Goal: Task Accomplishment & Management: Manage account settings

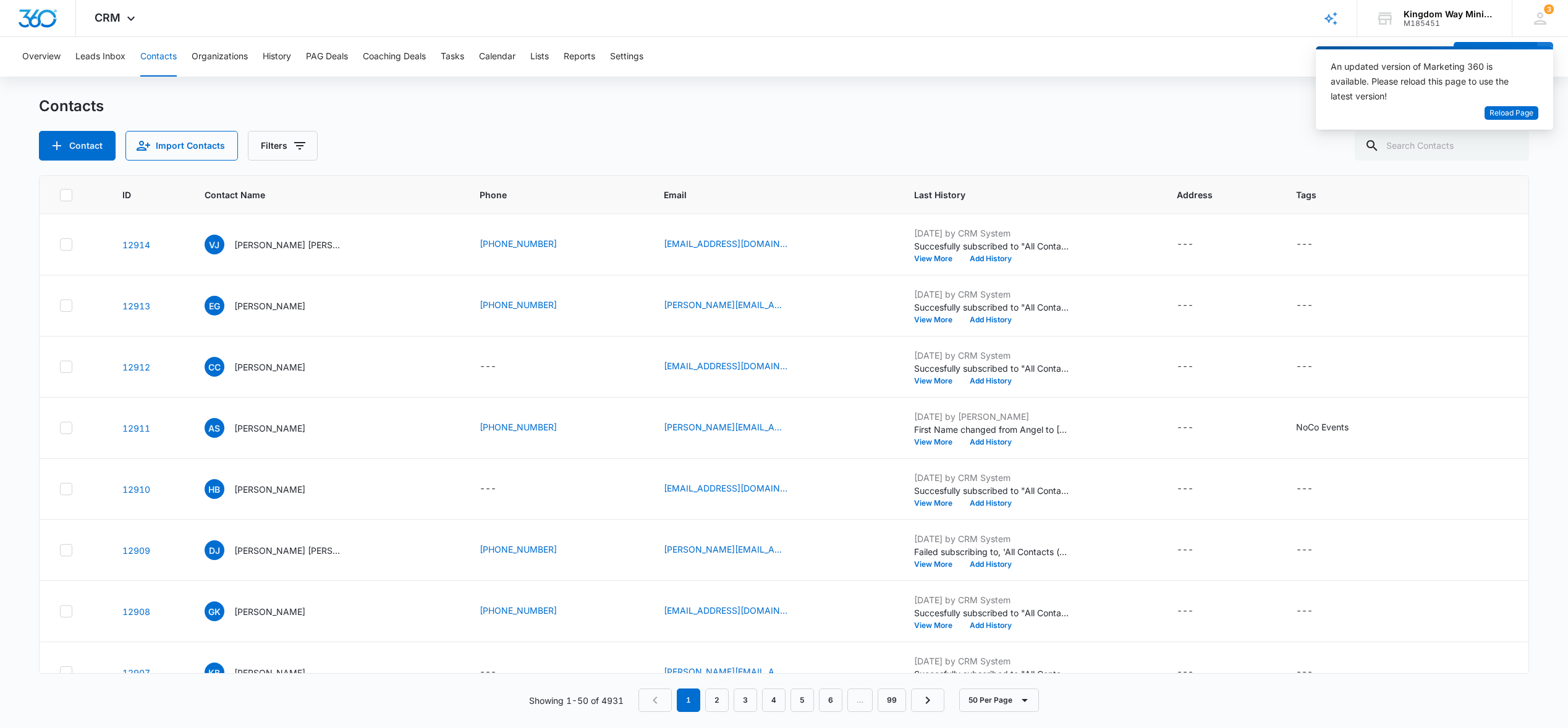
click at [1522, 115] on span "Reload Page" at bounding box center [1512, 113] width 44 height 12
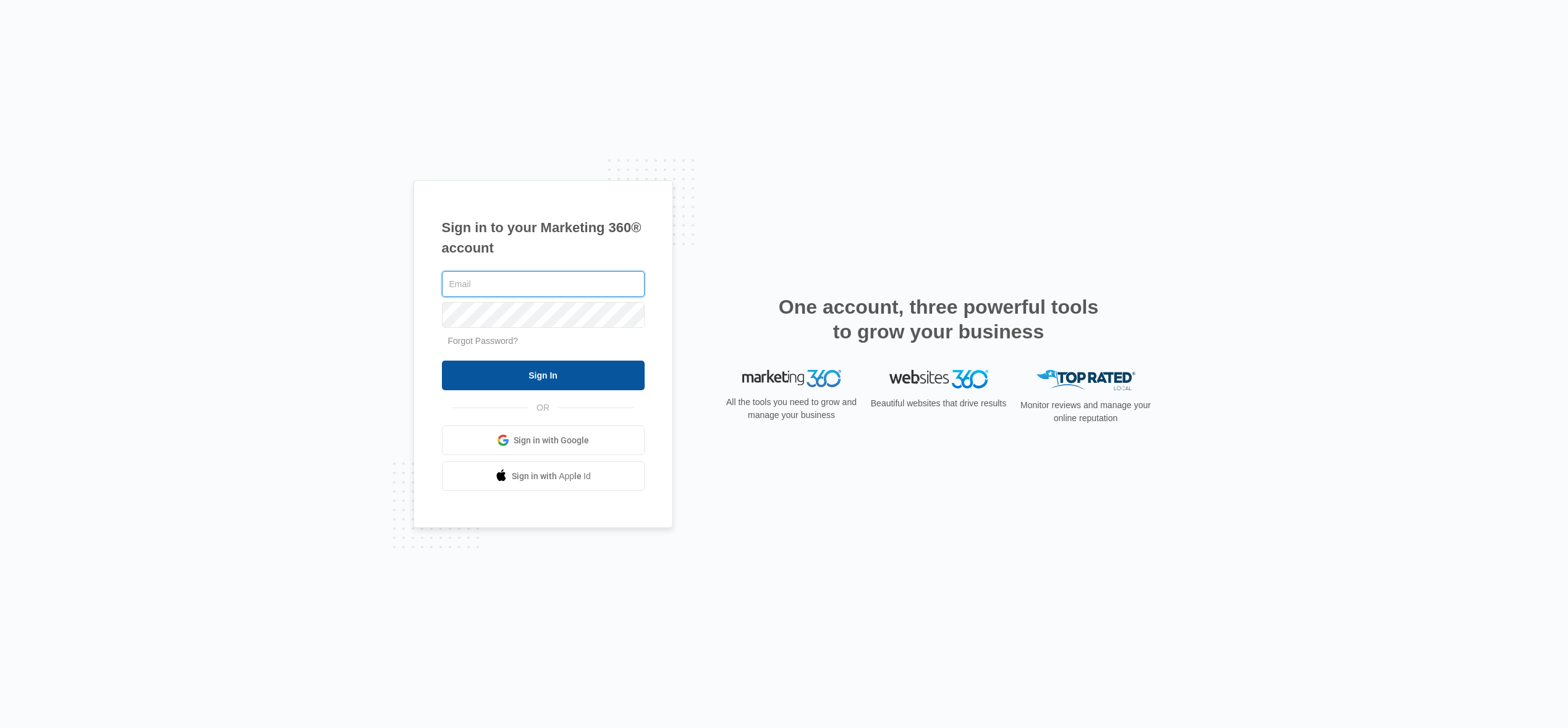
type input "jana@kingdomwayministries.net"
click at [568, 380] on input "Sign In" at bounding box center [543, 375] width 202 height 30
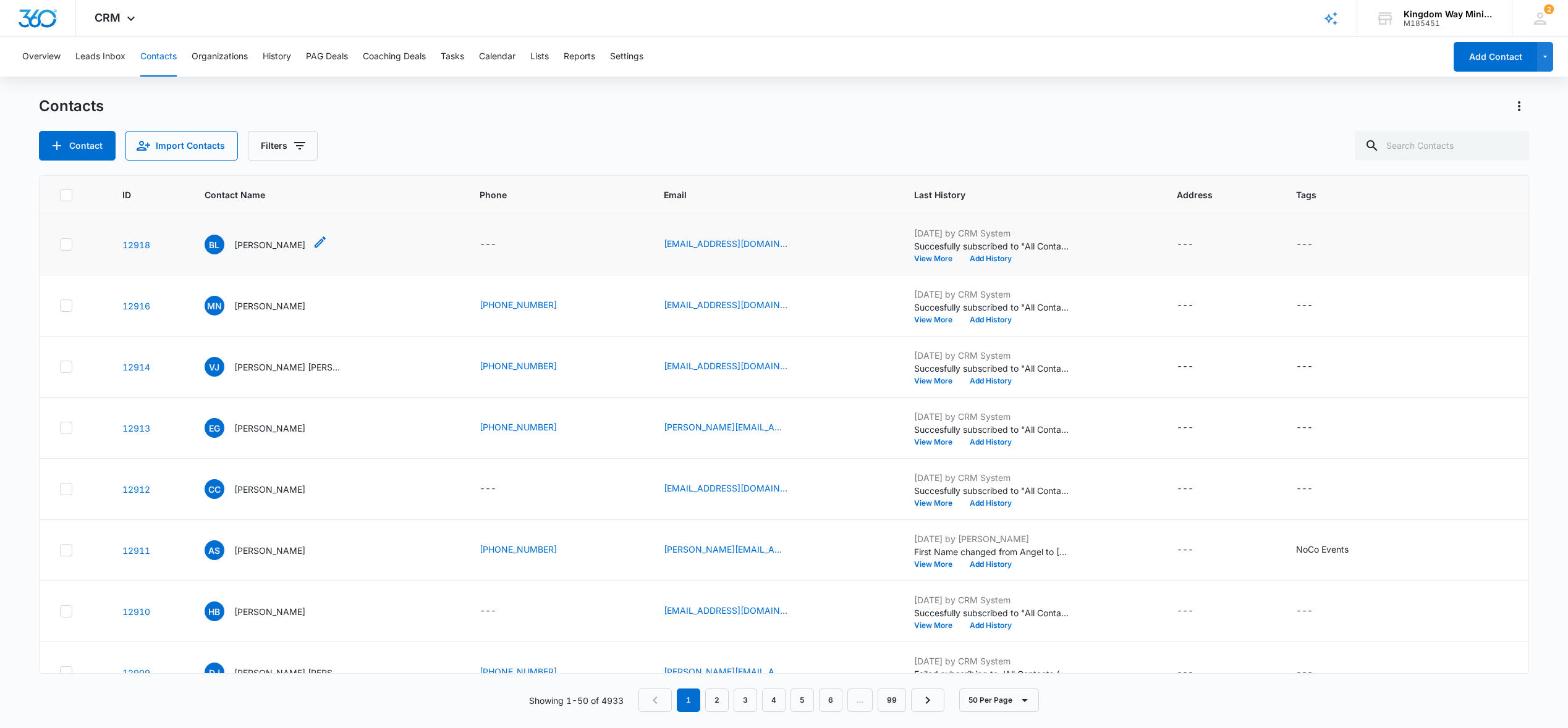
click at [321, 244] on icon "Contact Name - Brandon LLOYD - Select to Edit Field" at bounding box center [320, 242] width 15 height 15
click at [249, 135] on input "LLOYD" at bounding box center [281, 141] width 156 height 30
type input "Lloyd"
click at [336, 213] on button "Save" at bounding box center [354, 206] width 37 height 23
click at [113, 10] on div "CRM Apps Reputation Websites Forms CRM Email Social Shop Payments POS Content A…" at bounding box center [116, 18] width 81 height 37
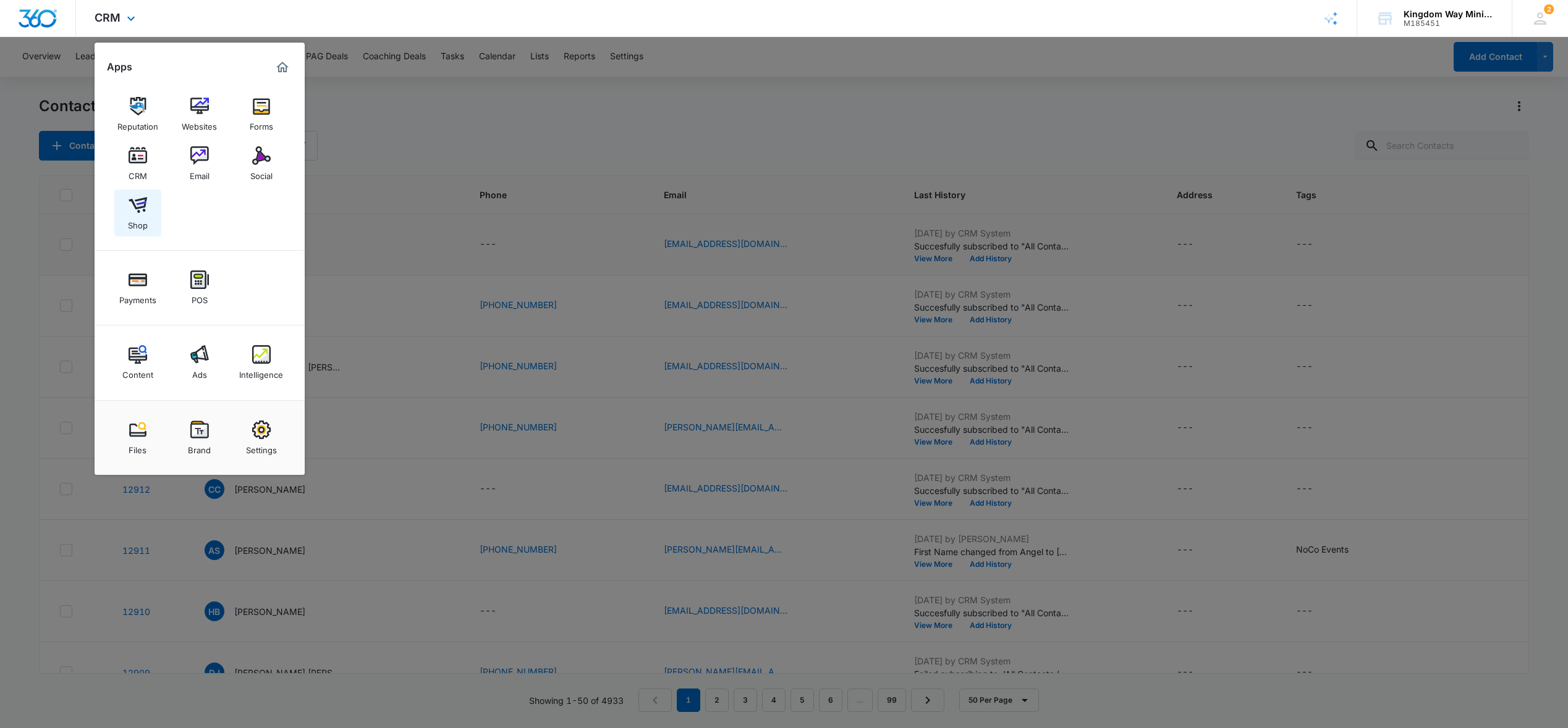
click at [134, 215] on div "Shop" at bounding box center [137, 223] width 20 height 16
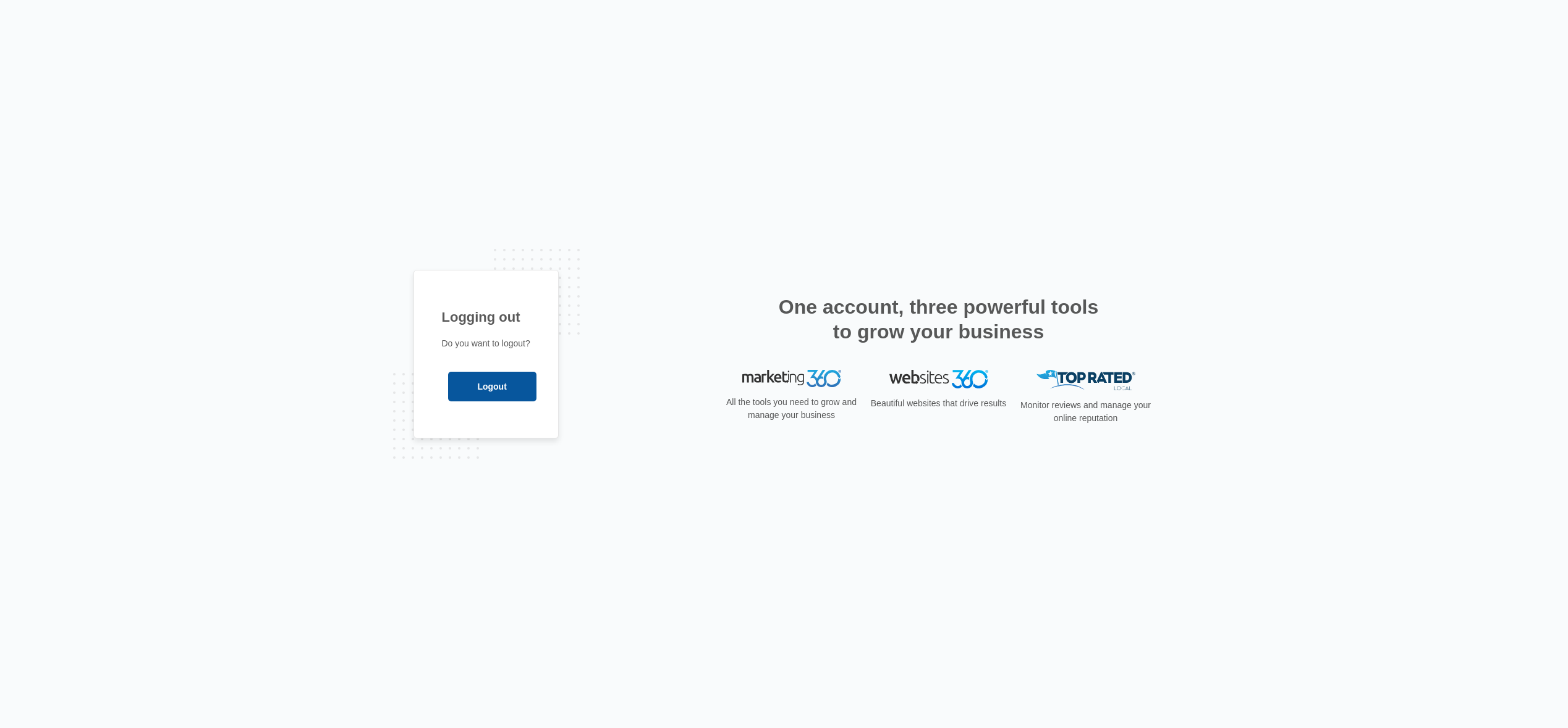
click at [498, 384] on input "Logout" at bounding box center [492, 386] width 88 height 30
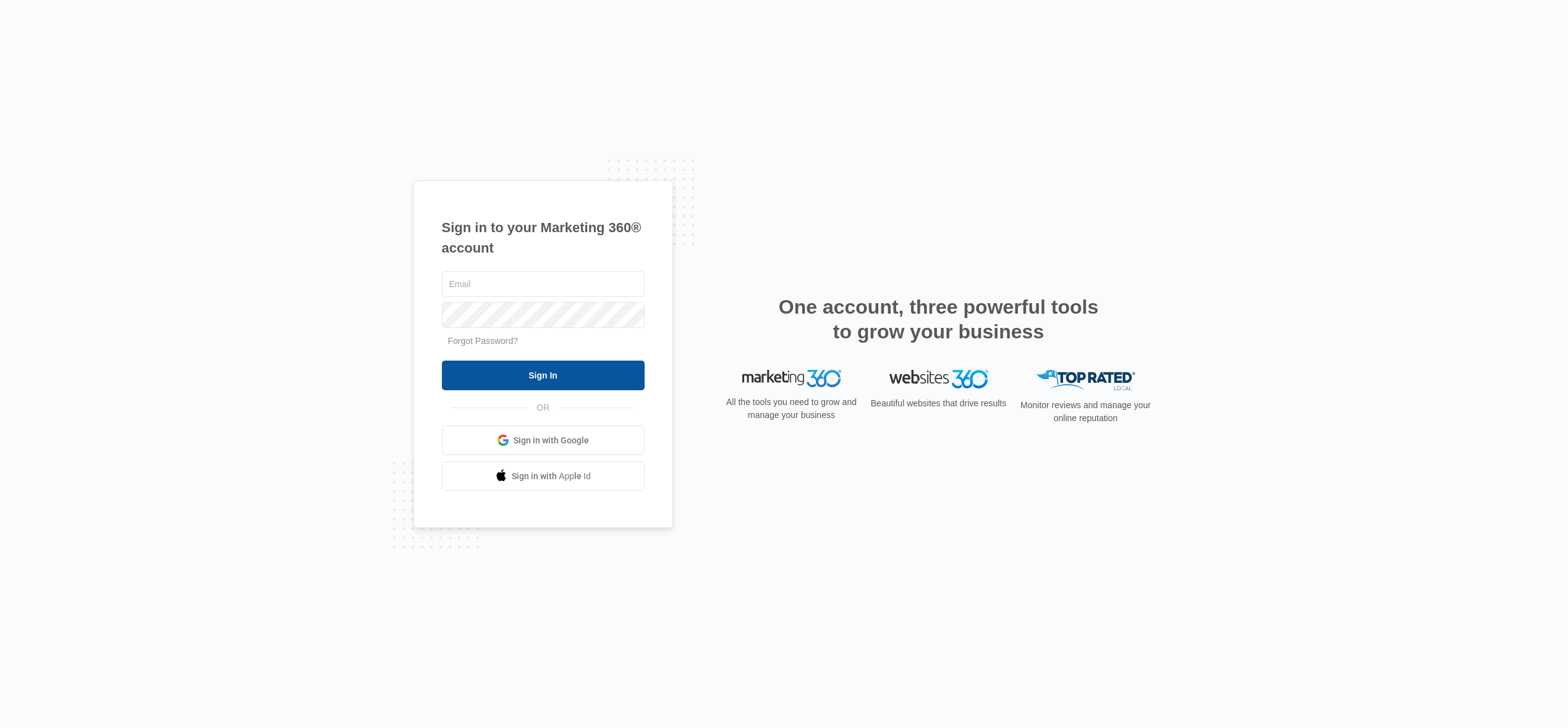
type input "[PERSON_NAME][EMAIL_ADDRESS][DOMAIN_NAME]"
click at [529, 380] on input "Sign In" at bounding box center [543, 375] width 202 height 30
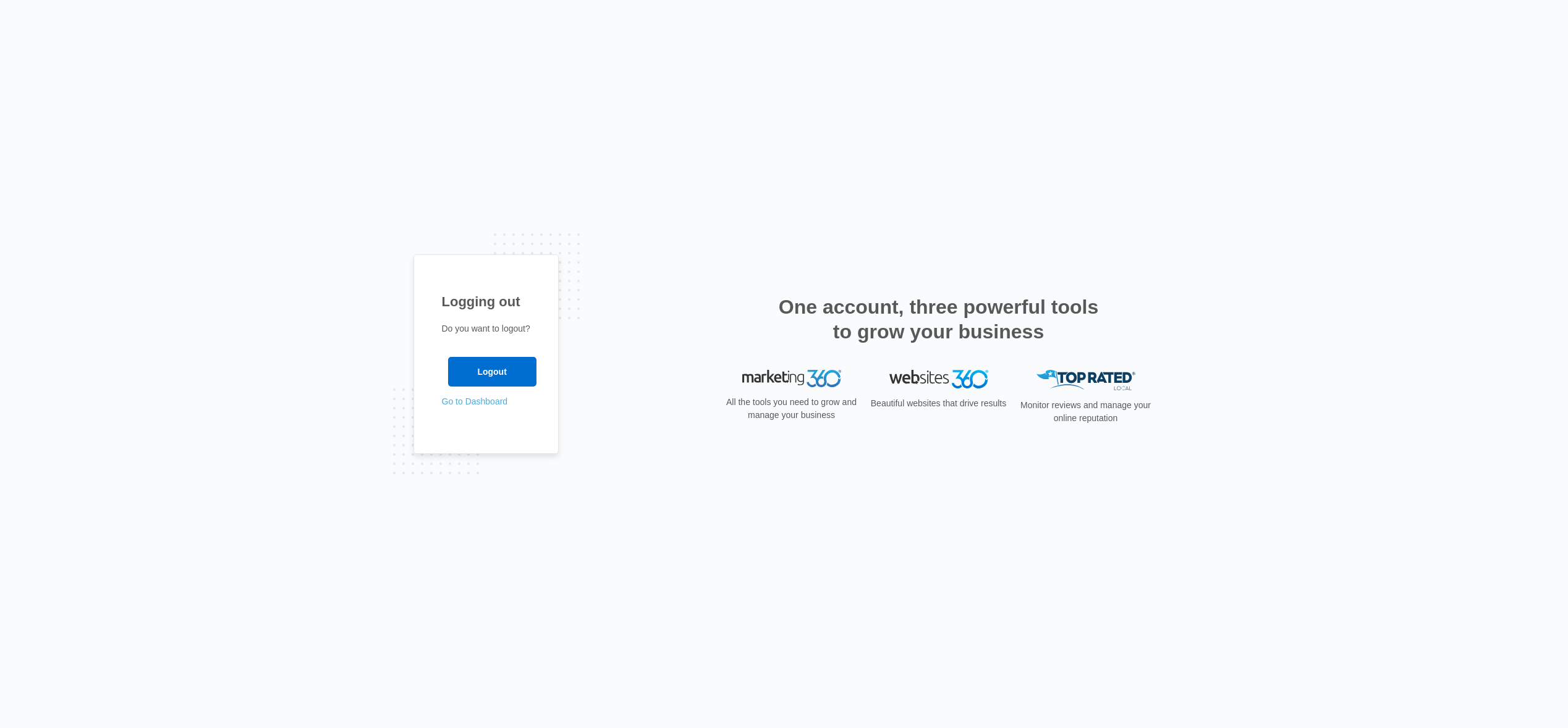
click at [475, 399] on link "Go to Dashboard" at bounding box center [475, 402] width 66 height 10
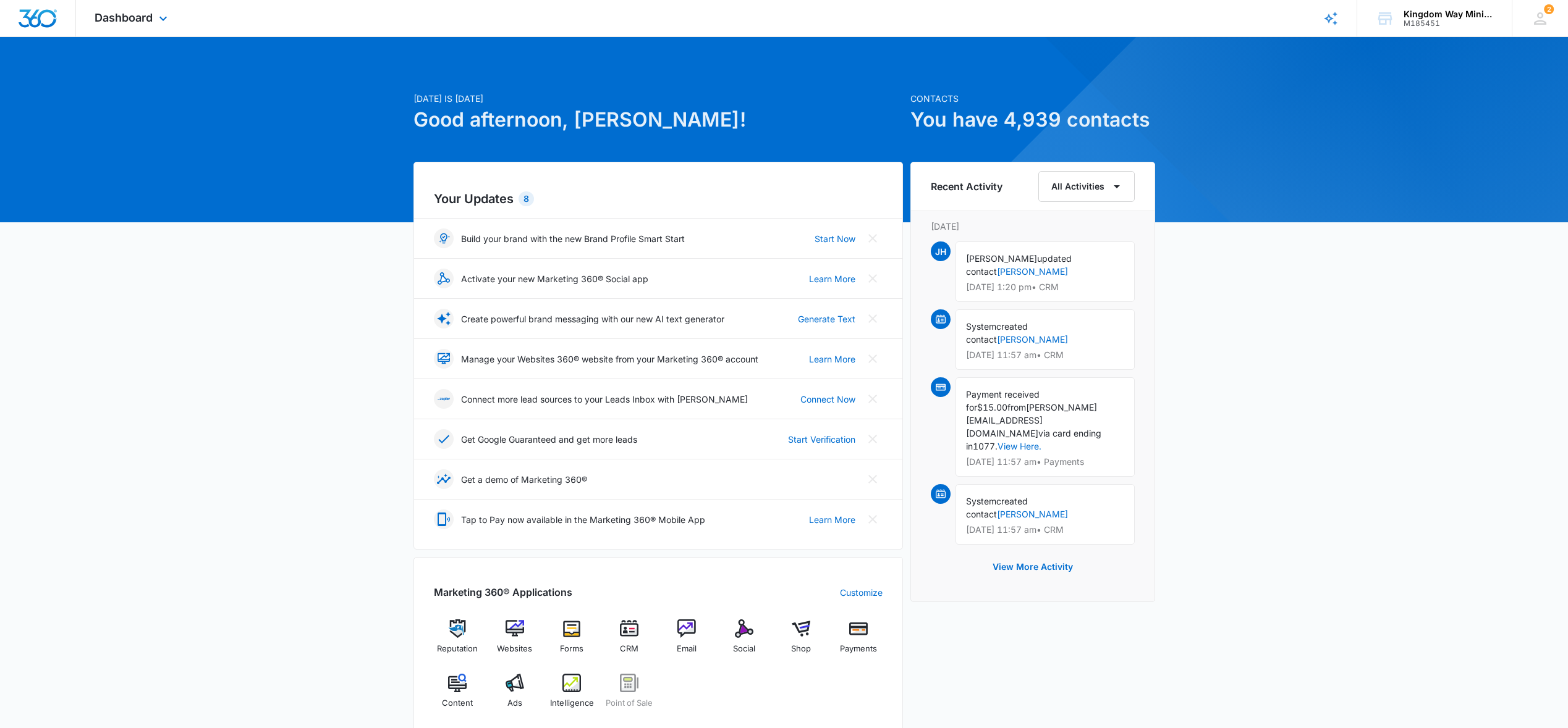
click at [153, 20] on div "Dashboard Apps Reputation Websites Forms CRM Email Social Shop Payments POS Con…" at bounding box center [132, 18] width 113 height 37
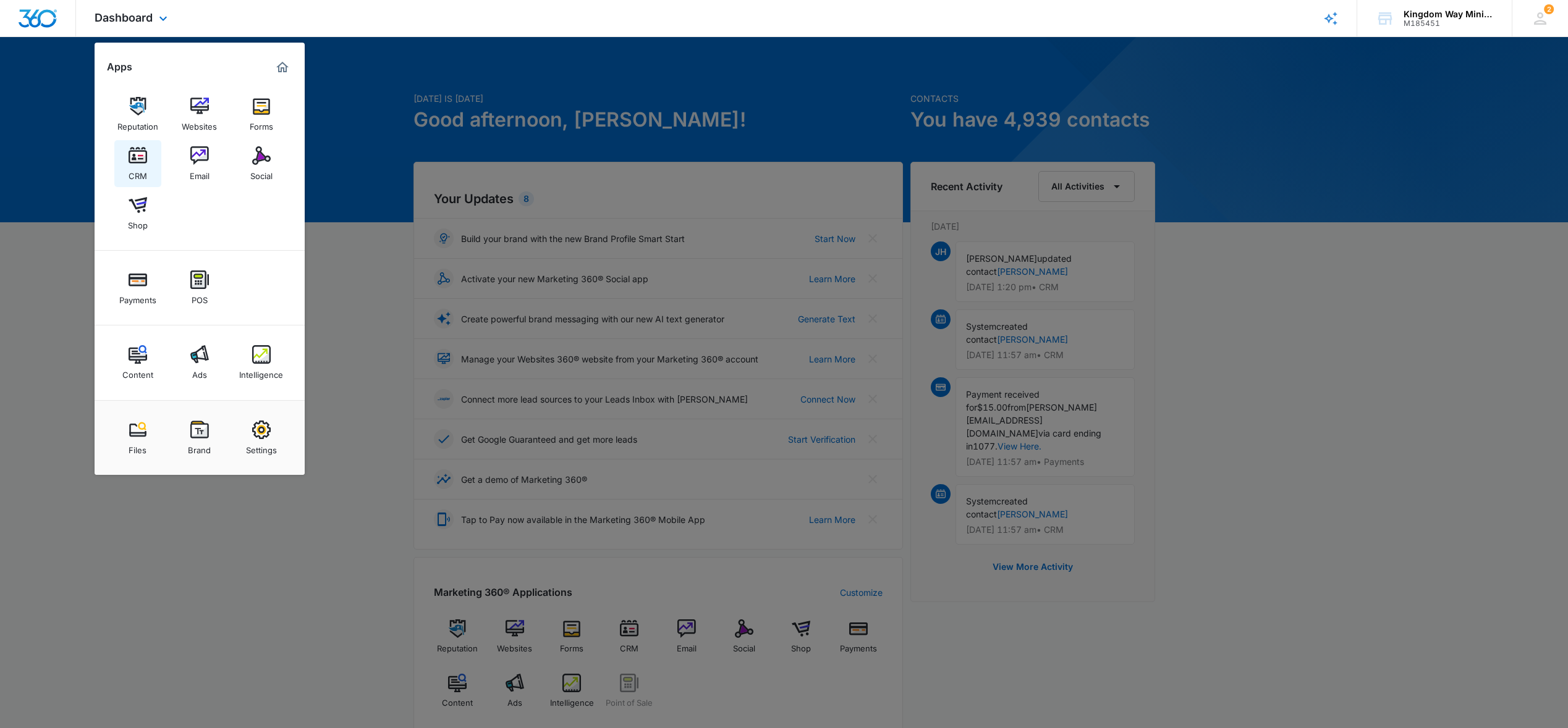
click at [145, 153] on img at bounding box center [137, 156] width 18 height 18
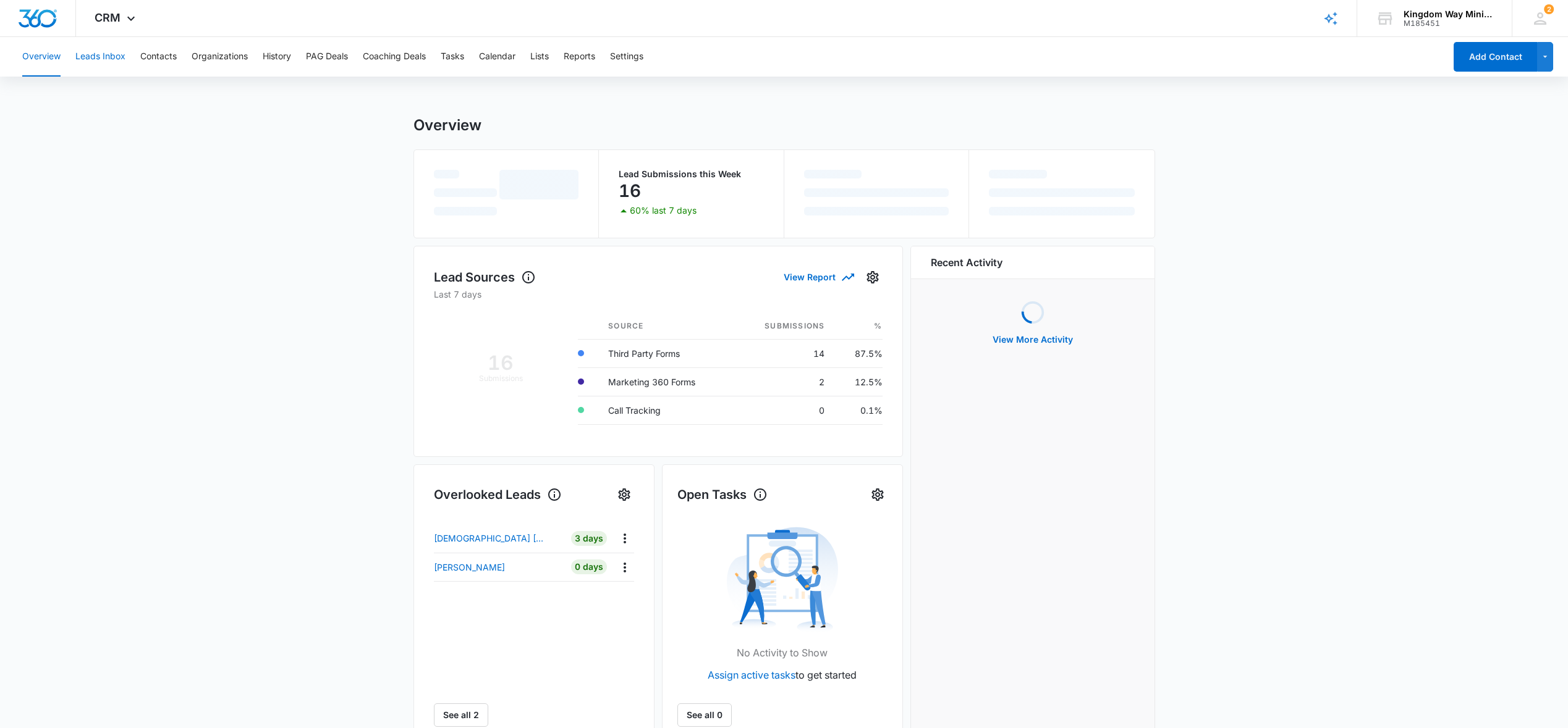
click at [115, 58] on button "Leads Inbox" at bounding box center [100, 57] width 50 height 39
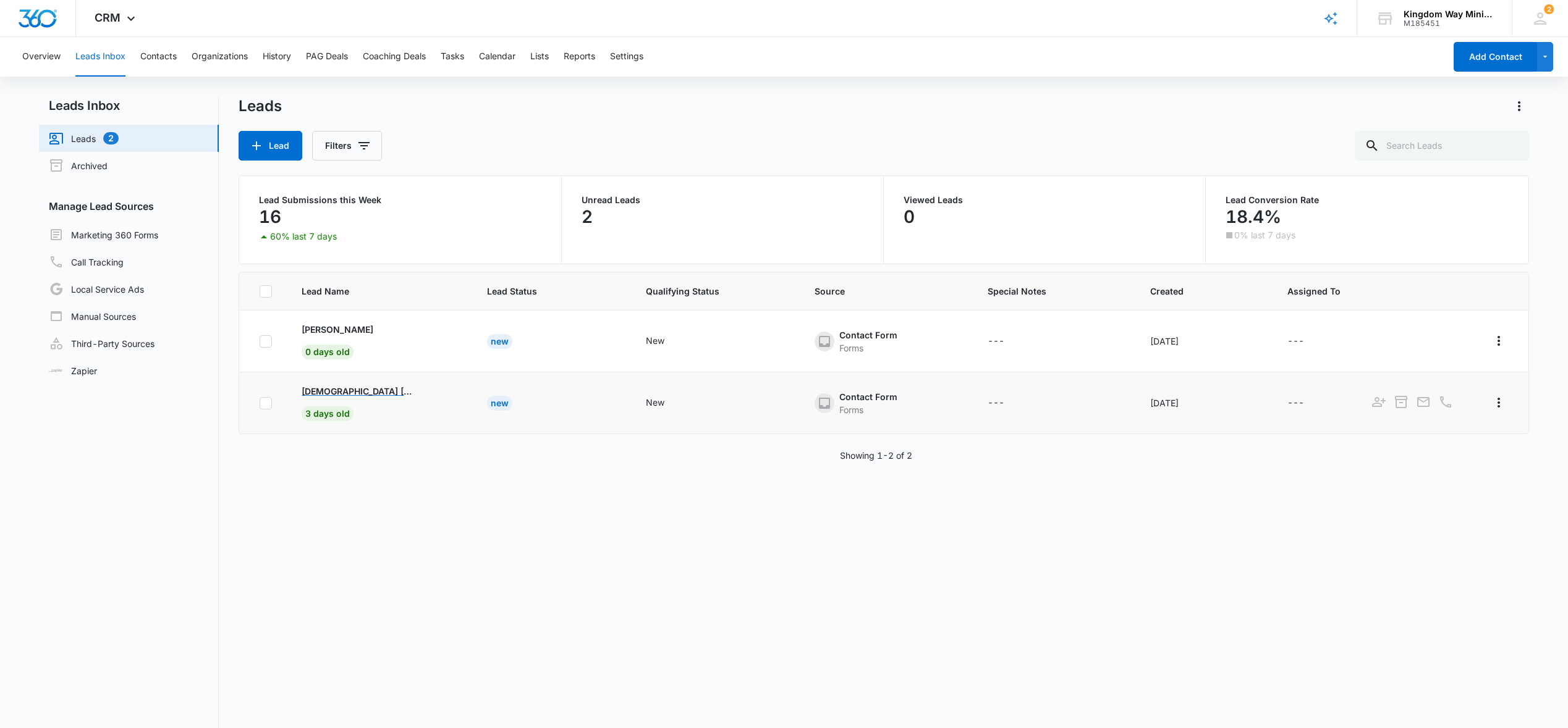
click at [328, 387] on p "[DEMOGRAPHIC_DATA] [PERSON_NAME]" at bounding box center [357, 391] width 111 height 13
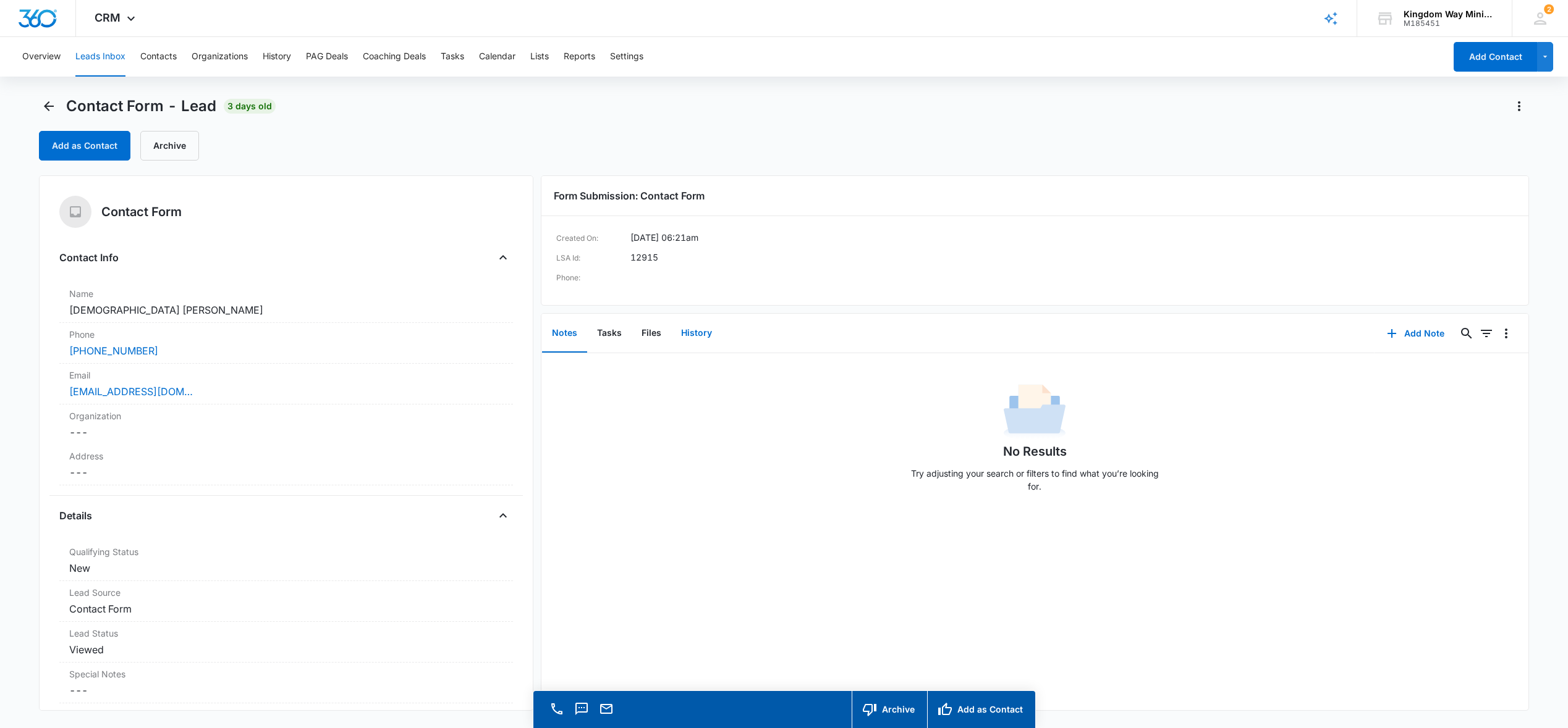
click at [693, 337] on button "History" at bounding box center [696, 334] width 50 height 38
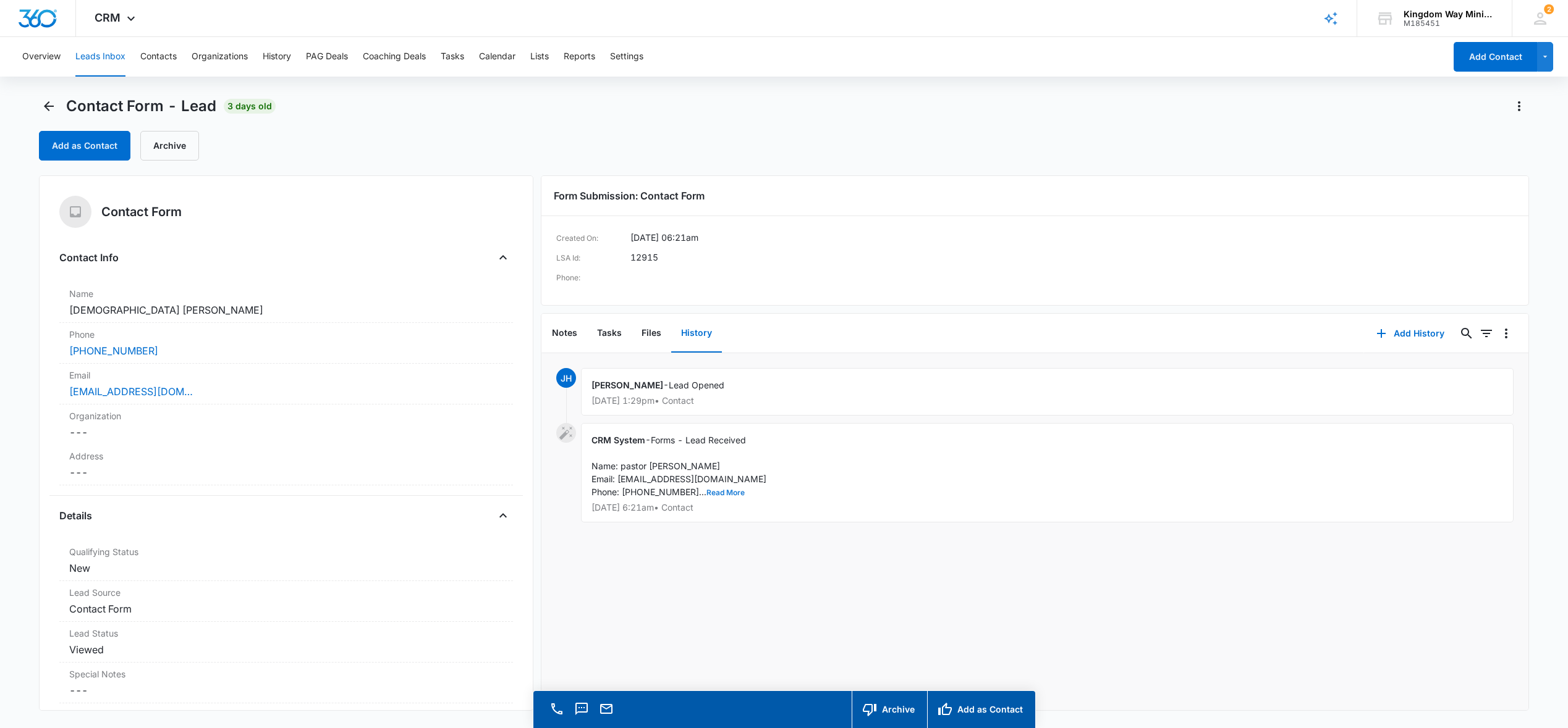
click at [707, 490] on button "Read More" at bounding box center [726, 493] width 38 height 7
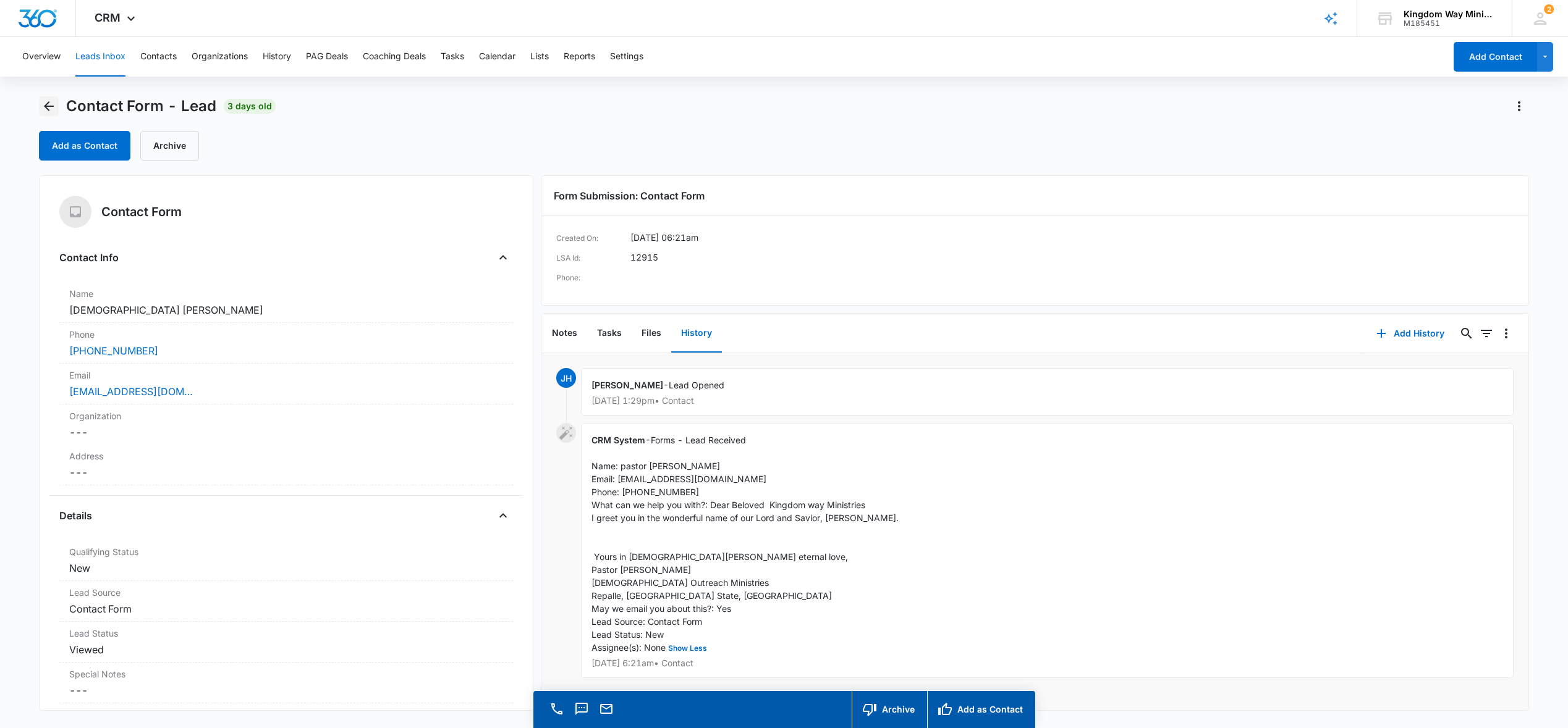
click at [48, 110] on icon "Back" at bounding box center [49, 107] width 10 height 10
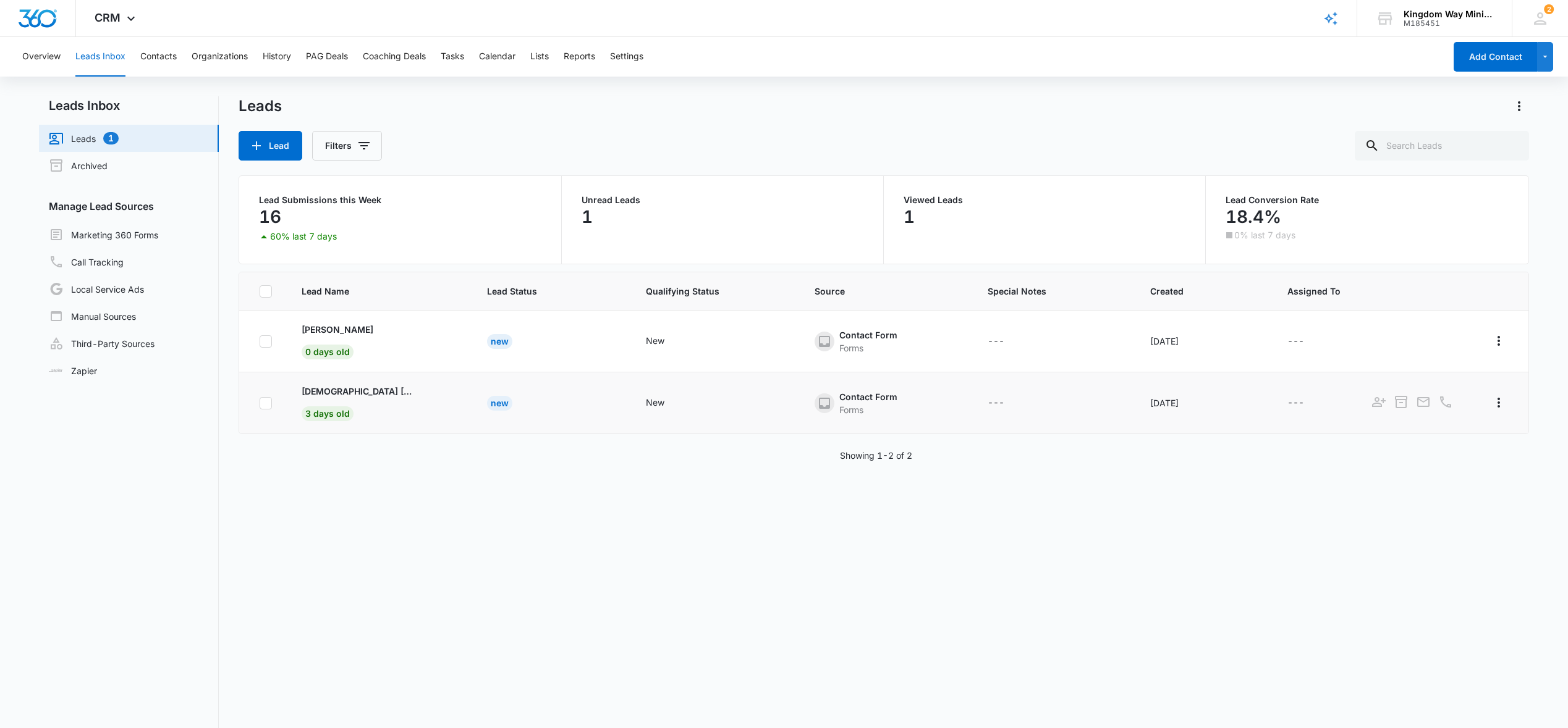
click at [268, 402] on icon at bounding box center [265, 403] width 11 height 11
click at [259, 403] on input "checkbox" at bounding box center [259, 403] width 1 height 1
checkbox input "true"
click at [269, 405] on icon at bounding box center [265, 403] width 11 height 11
click at [259, 403] on input "checkbox" at bounding box center [259, 403] width 1 height 1
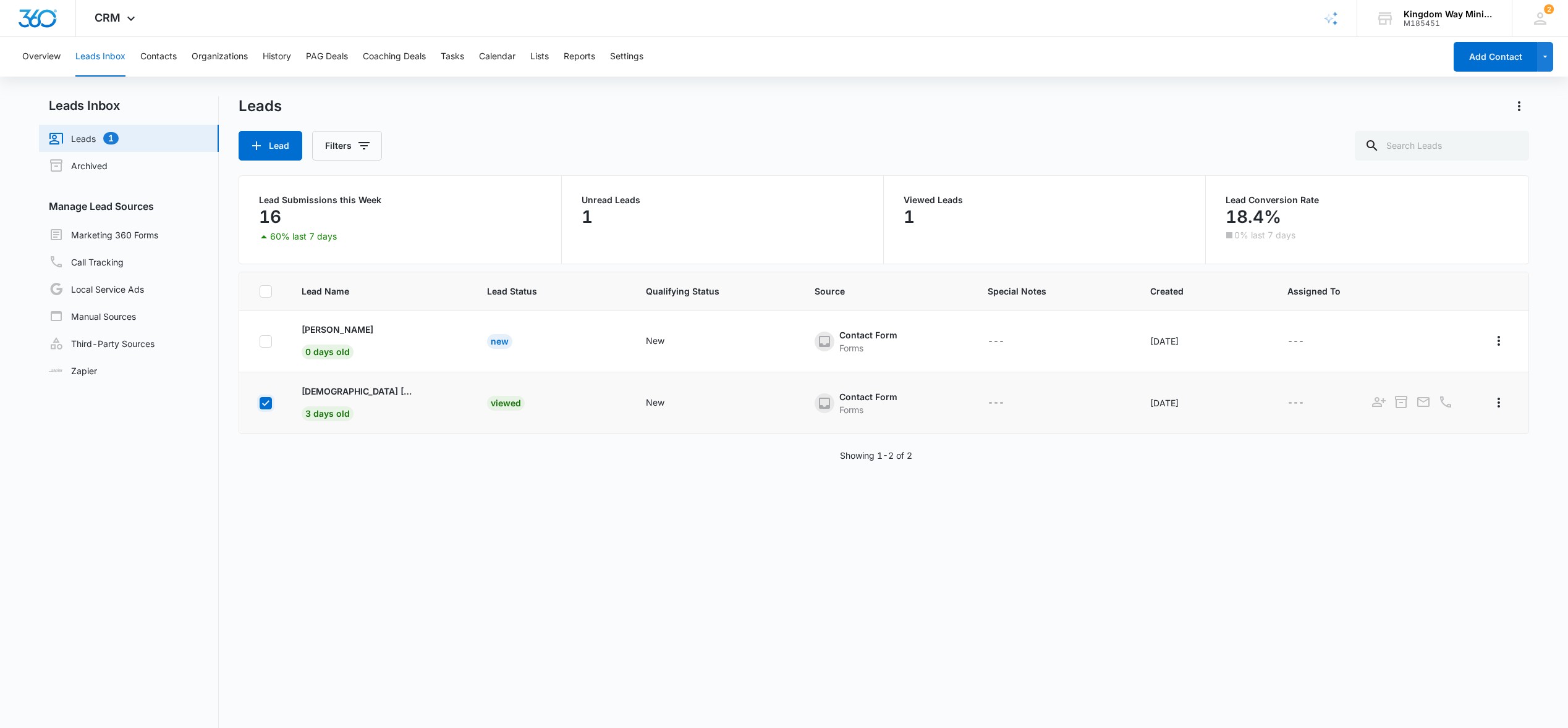
checkbox input "true"
click at [294, 142] on icon "button" at bounding box center [297, 146] width 15 height 15
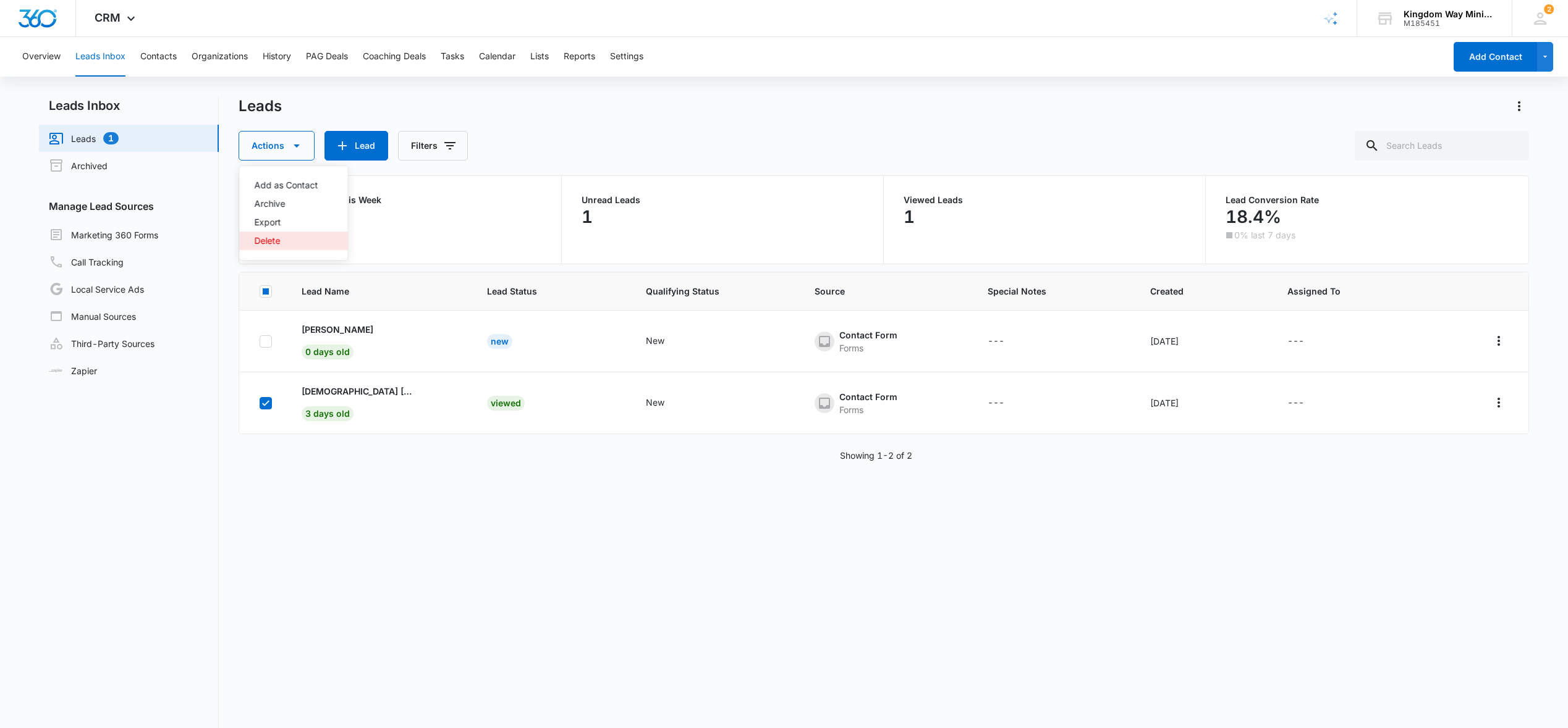
click at [271, 241] on div "Delete" at bounding box center [286, 241] width 64 height 9
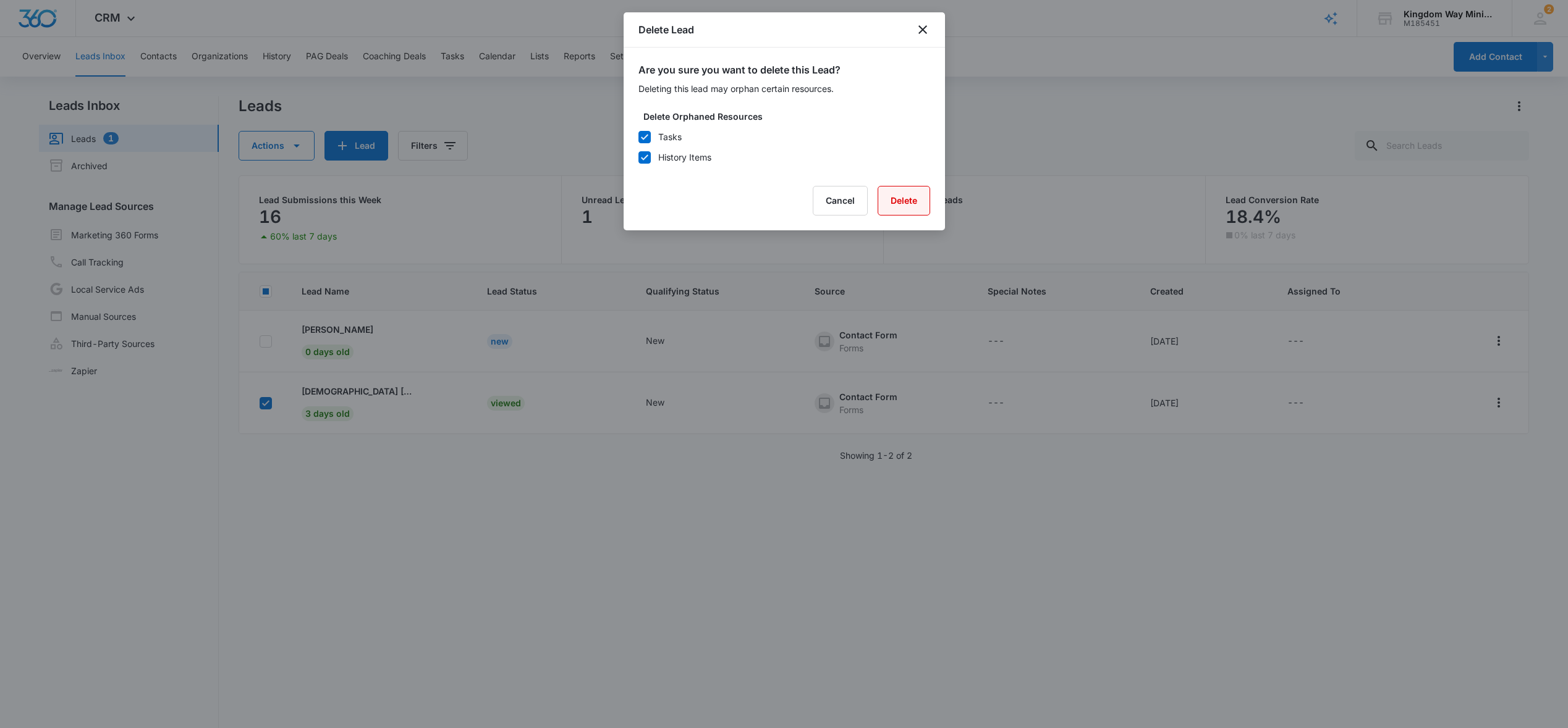
click at [910, 211] on button "Delete" at bounding box center [904, 201] width 53 height 30
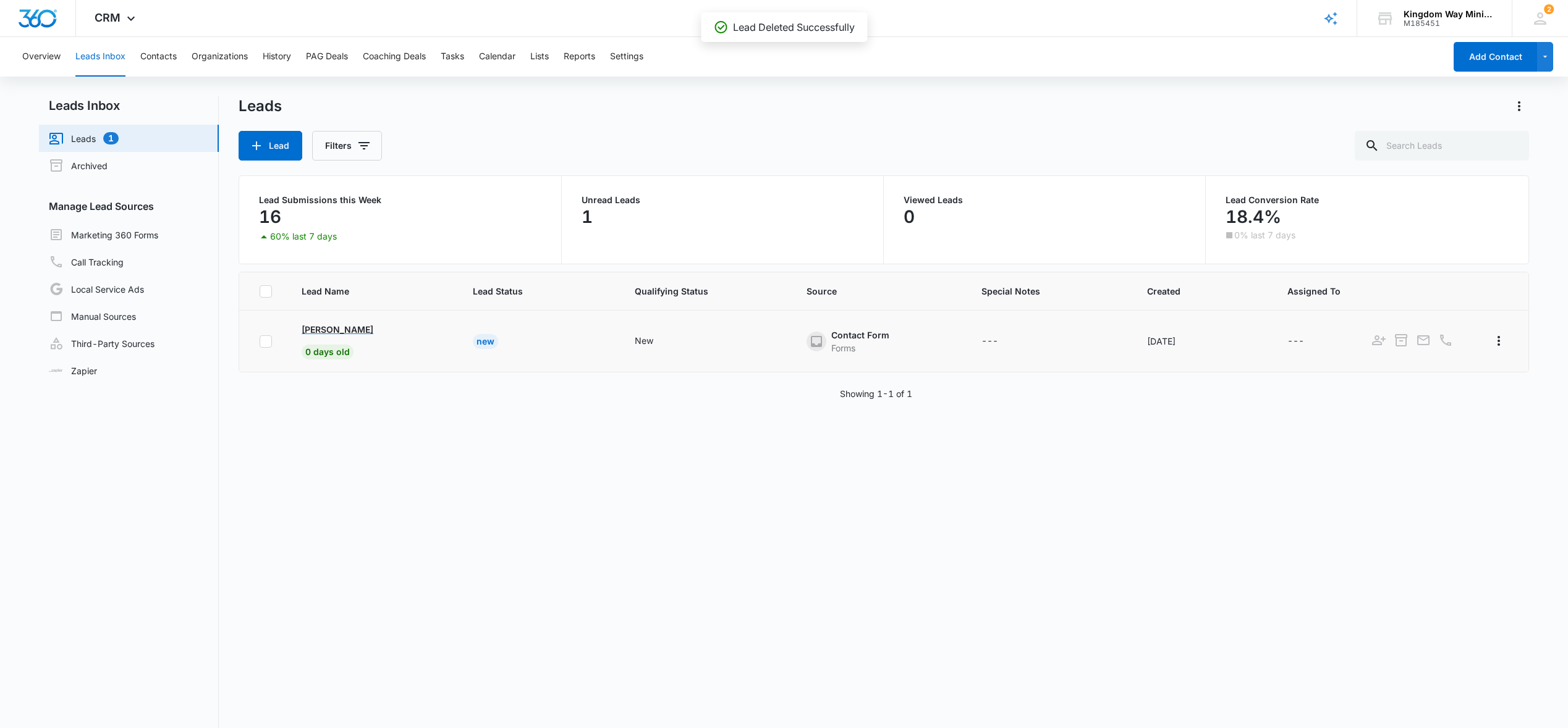
click at [328, 332] on p "[PERSON_NAME]" at bounding box center [338, 329] width 72 height 13
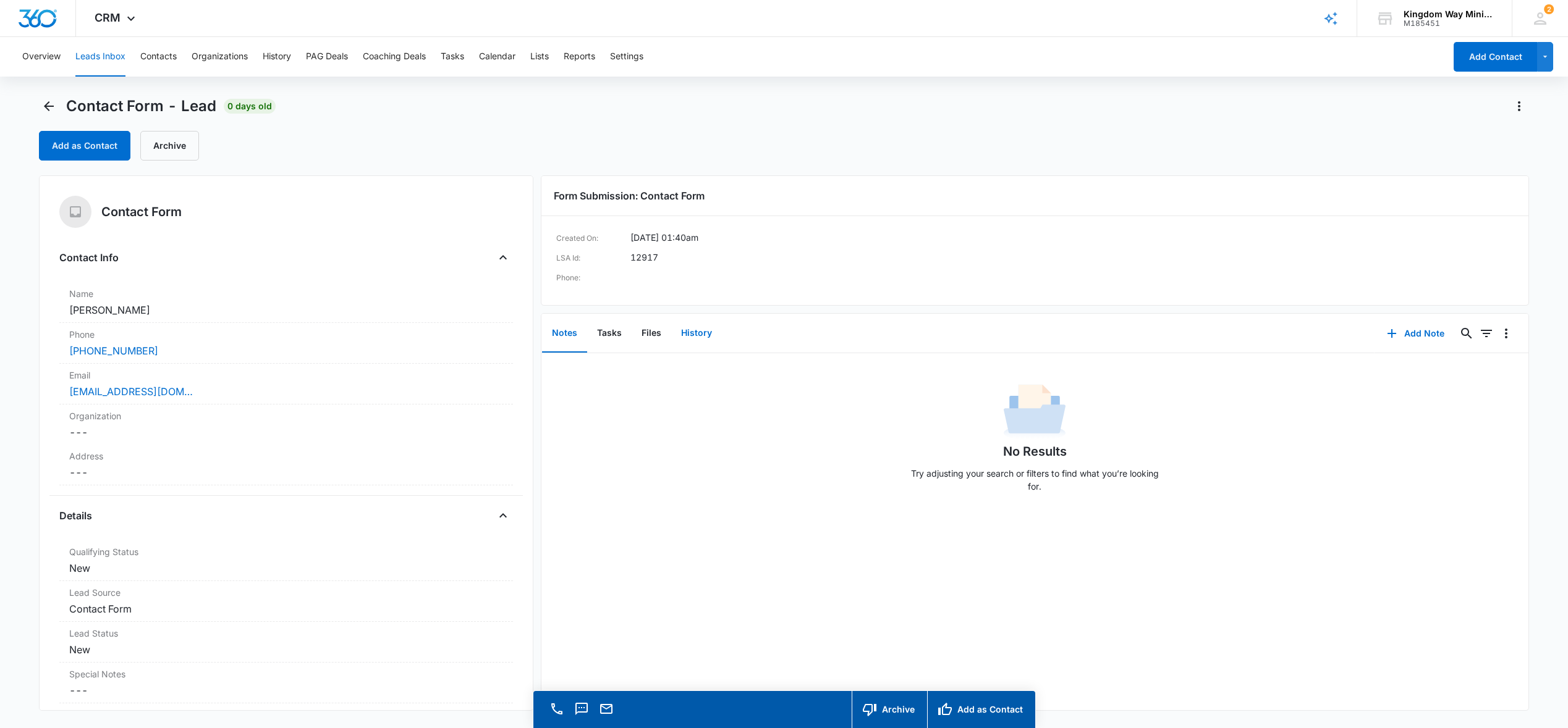
click at [696, 337] on button "History" at bounding box center [696, 334] width 50 height 38
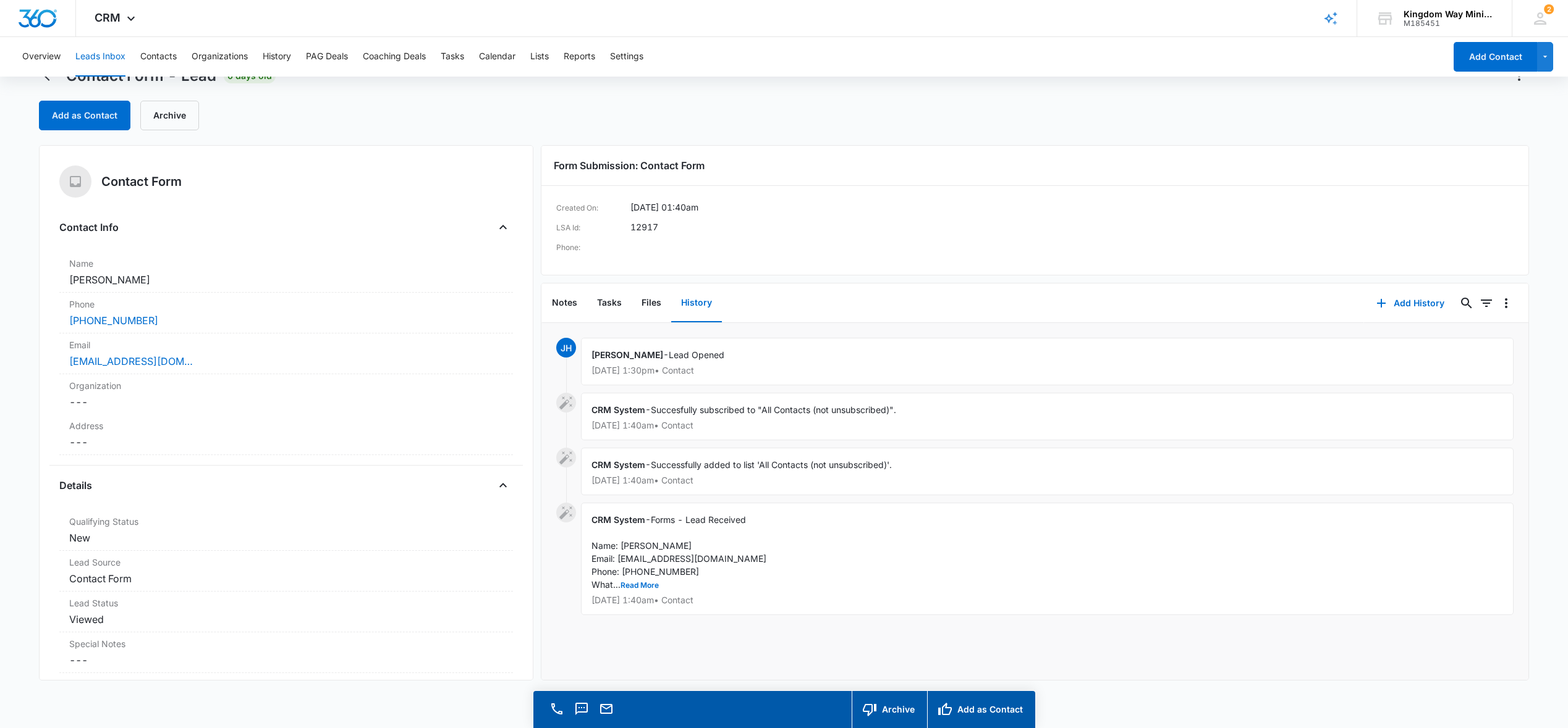
scroll to position [35, 0]
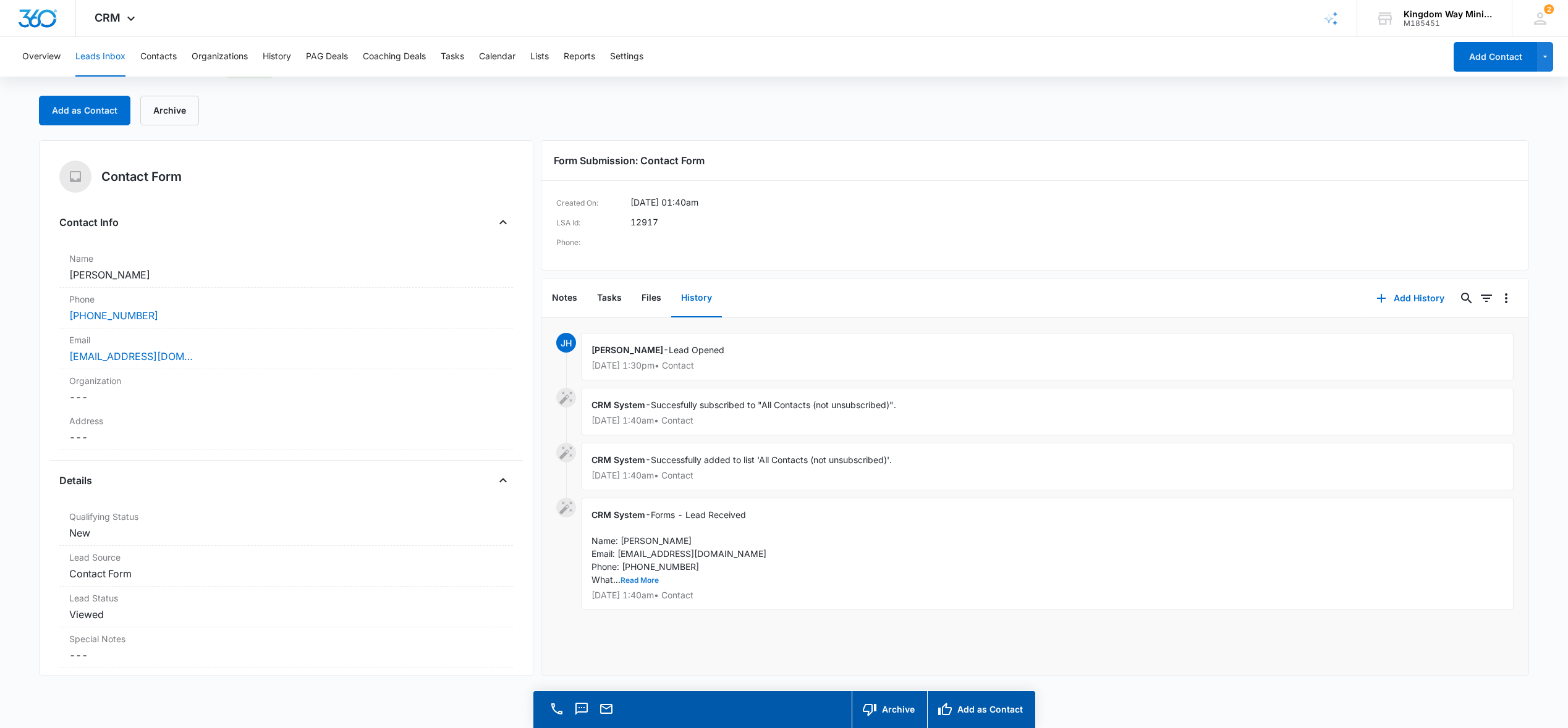
click at [631, 580] on button "Read More" at bounding box center [639, 581] width 38 height 7
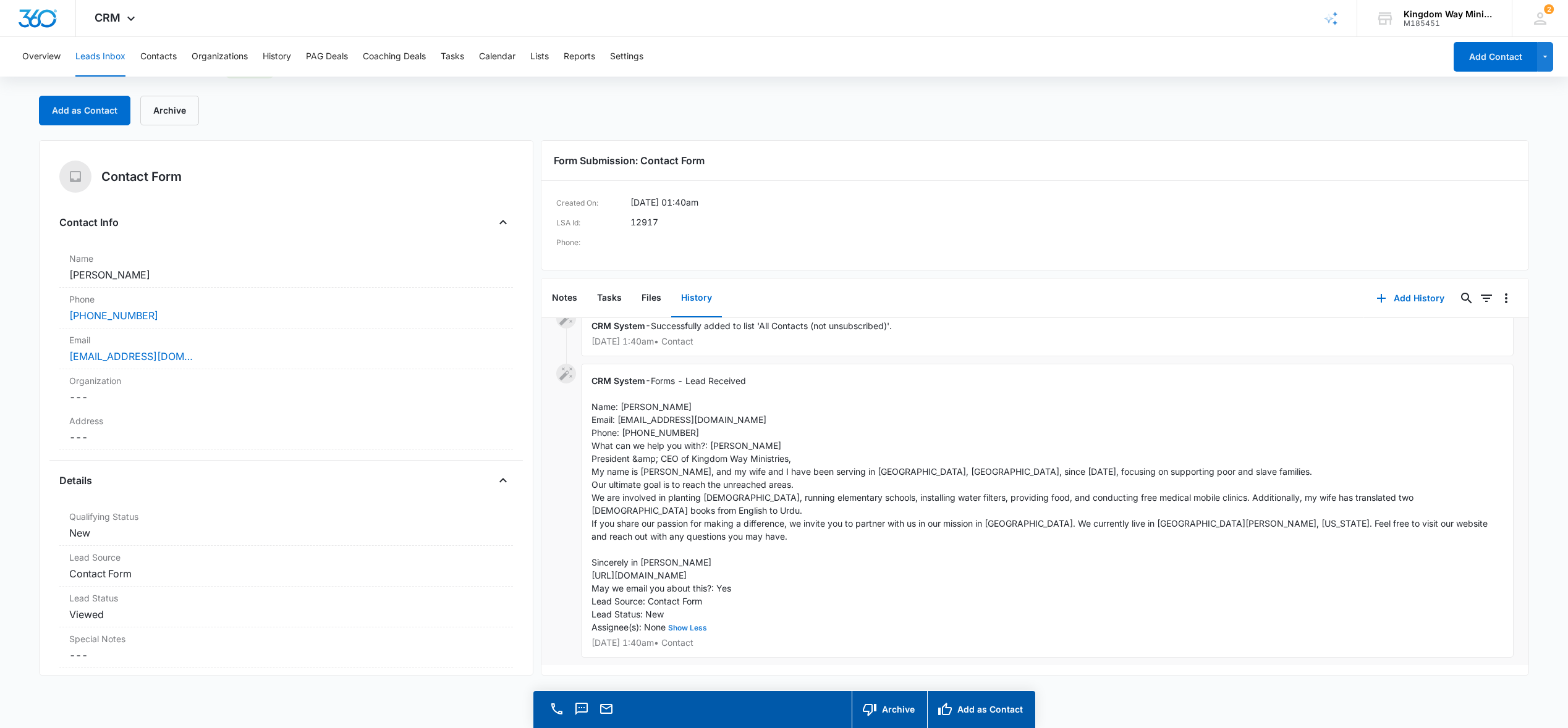
scroll to position [147, 0]
click at [99, 55] on button "Leads Inbox" at bounding box center [100, 57] width 50 height 39
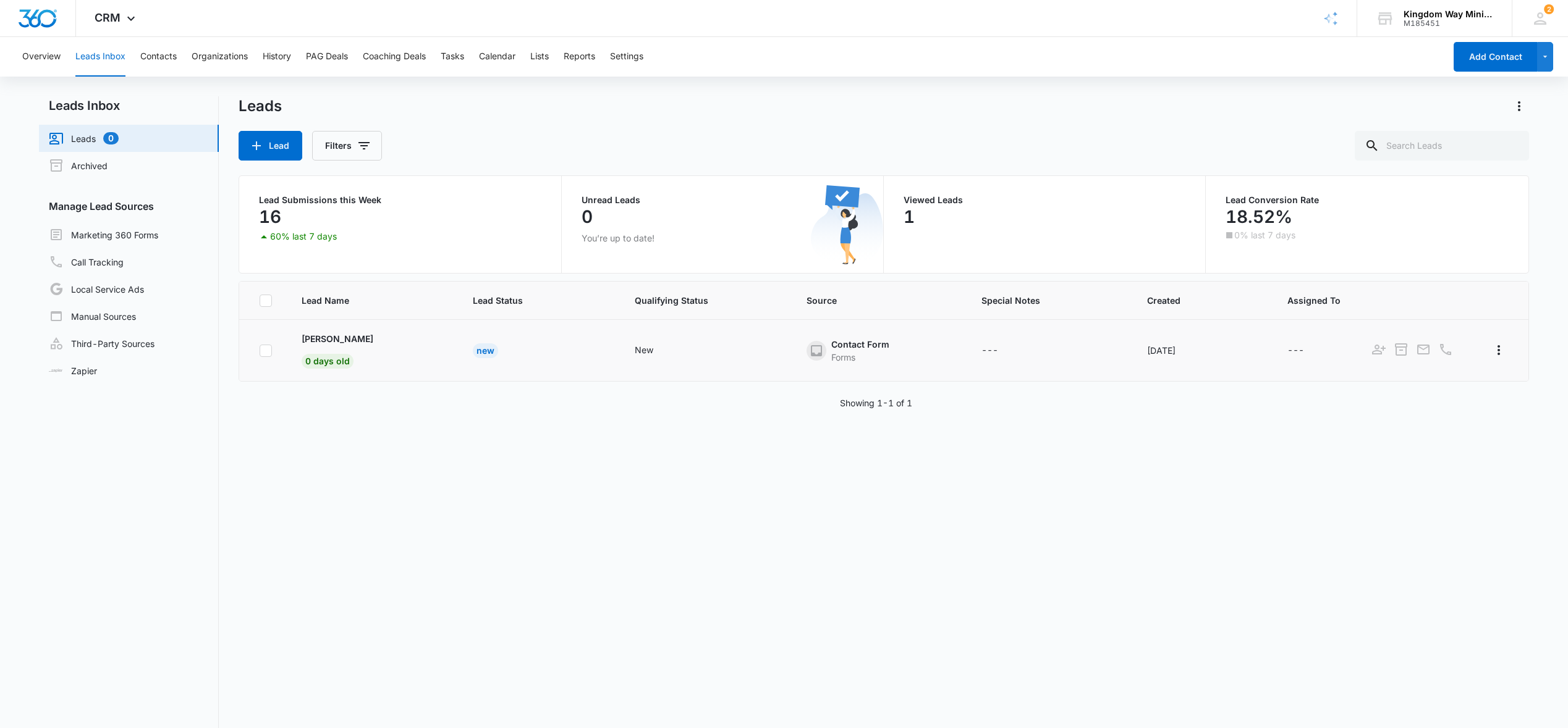
click at [267, 342] on td at bounding box center [262, 350] width 47 height 62
click at [267, 349] on icon at bounding box center [266, 350] width 7 height 6
click at [259, 350] on input "checkbox" at bounding box center [259, 350] width 1 height 1
checkbox input "true"
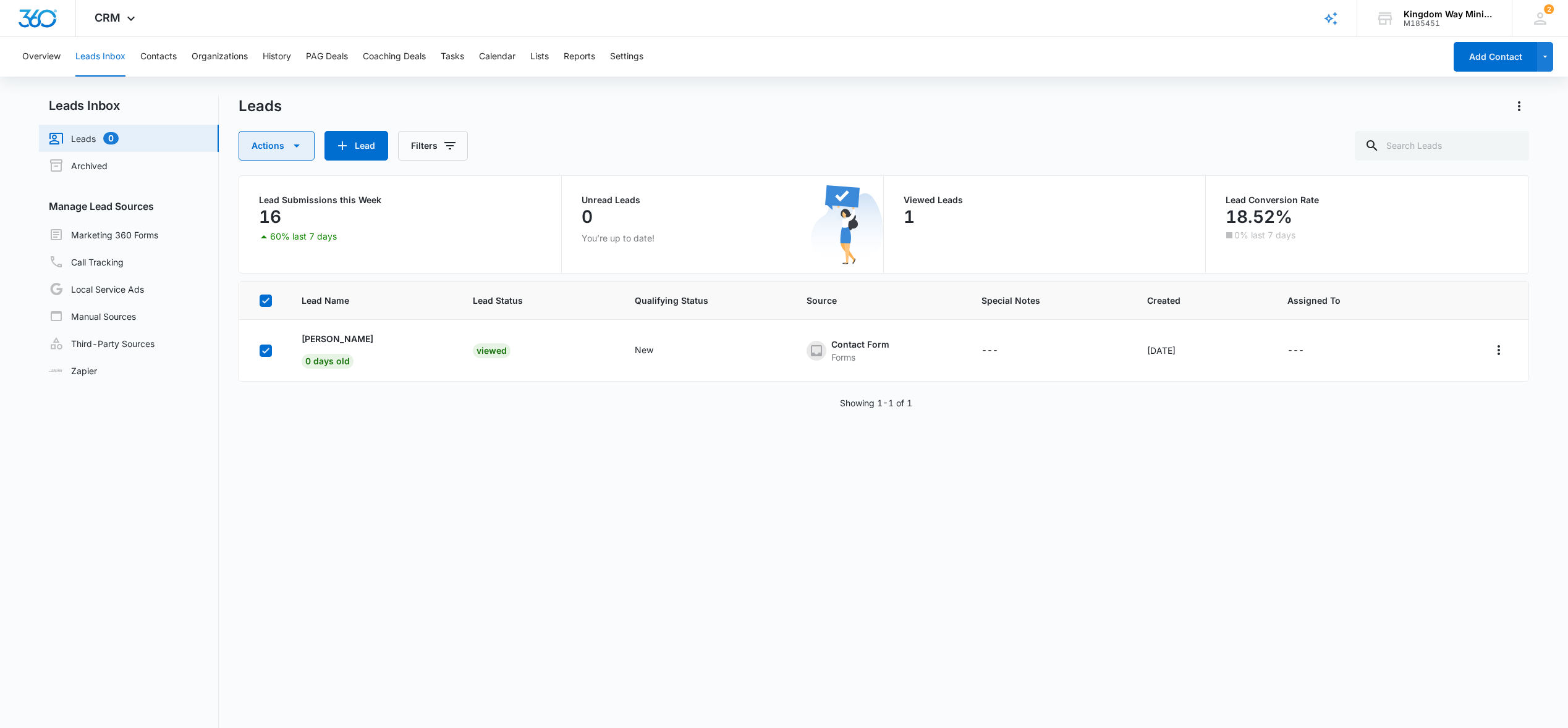
click at [291, 141] on icon "button" at bounding box center [297, 146] width 15 height 15
click at [286, 240] on div "Delete" at bounding box center [286, 241] width 64 height 9
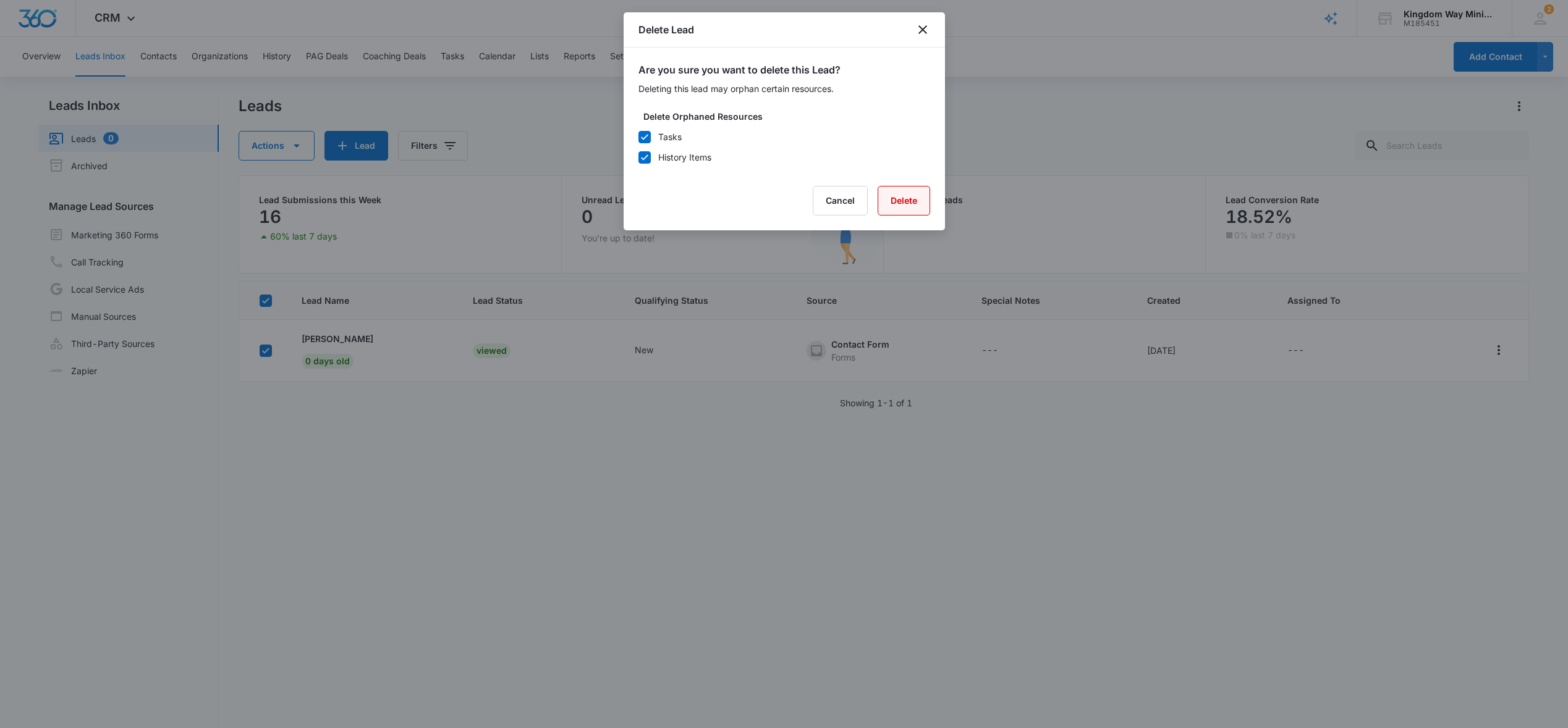
click at [896, 207] on button "Delete" at bounding box center [904, 201] width 53 height 30
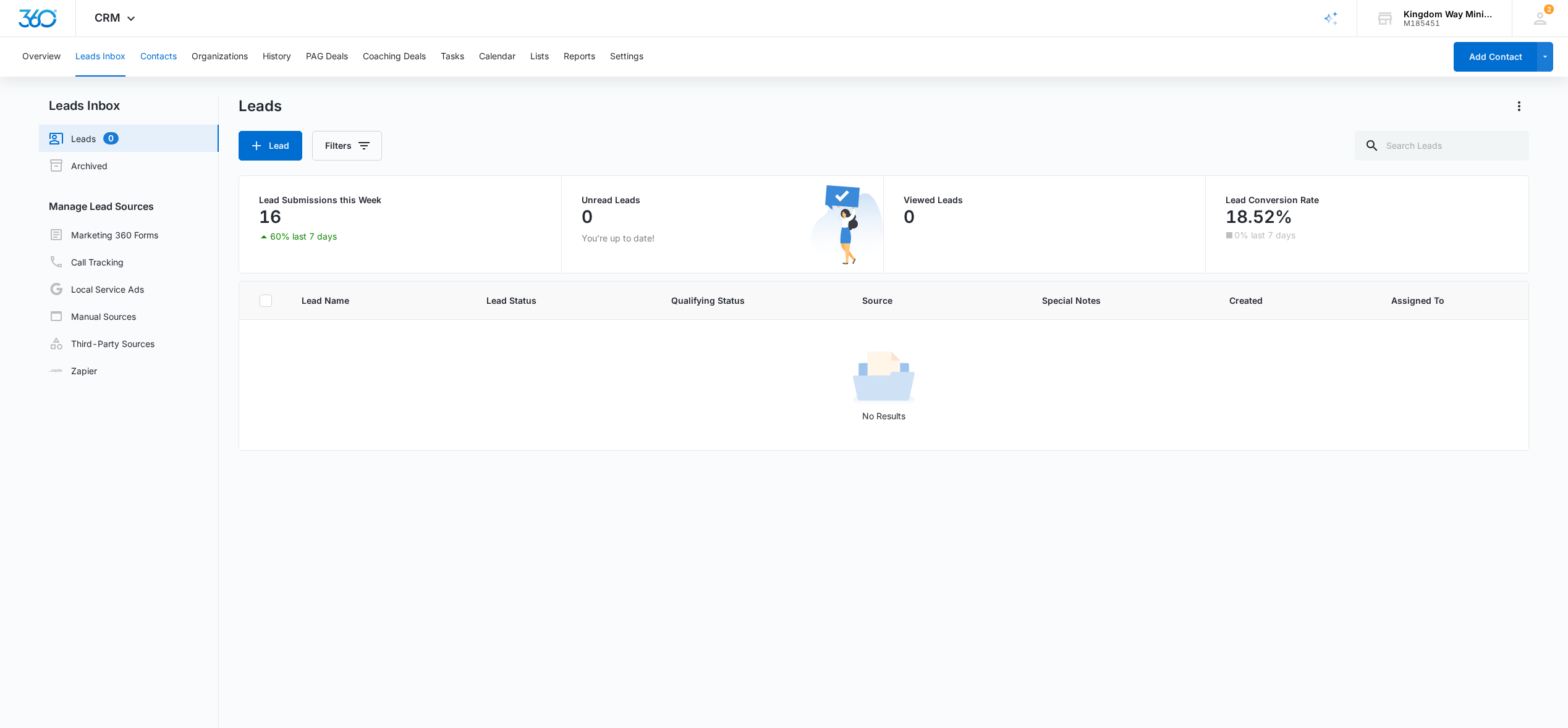
click at [155, 58] on button "Contacts" at bounding box center [159, 57] width 37 height 39
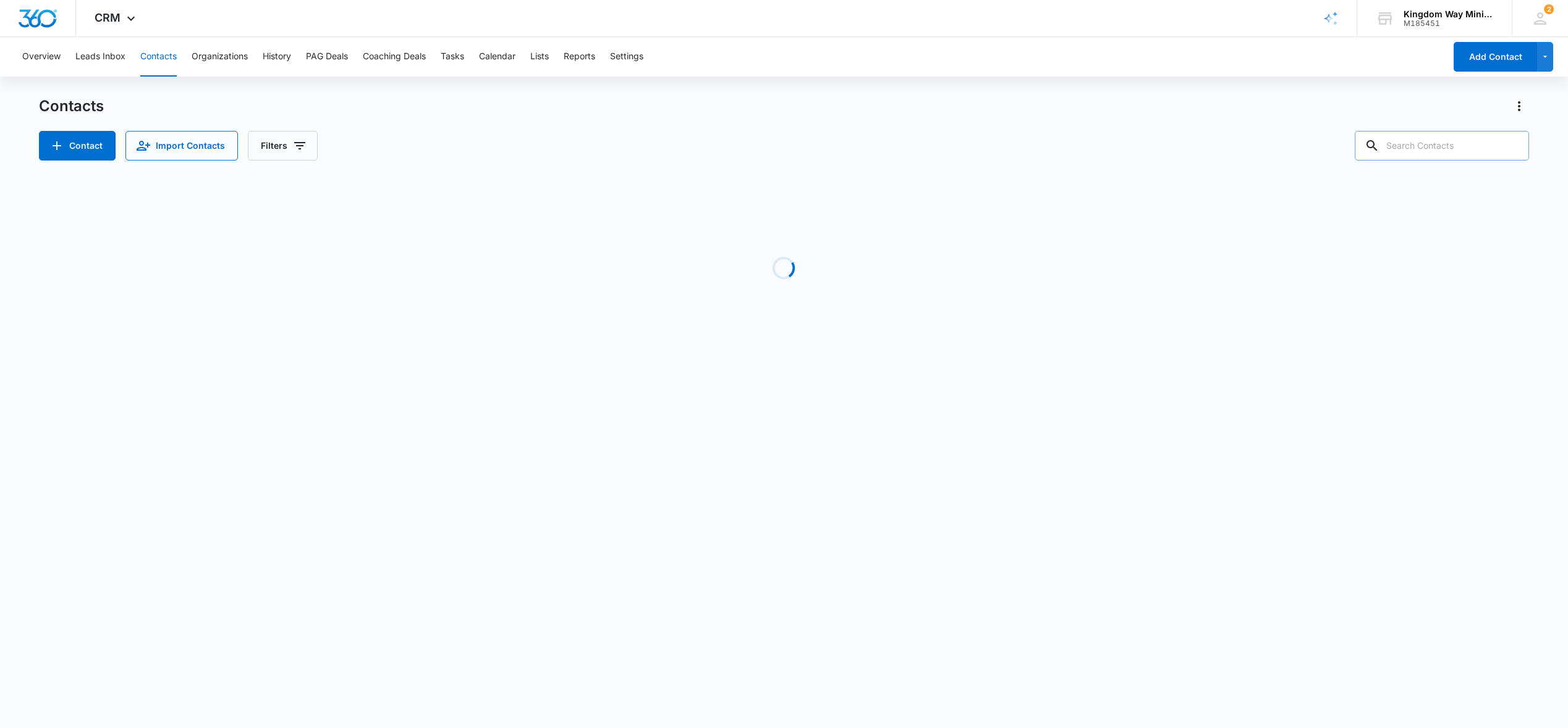
click at [1438, 148] on input "text" at bounding box center [1442, 145] width 175 height 30
type input "devin"
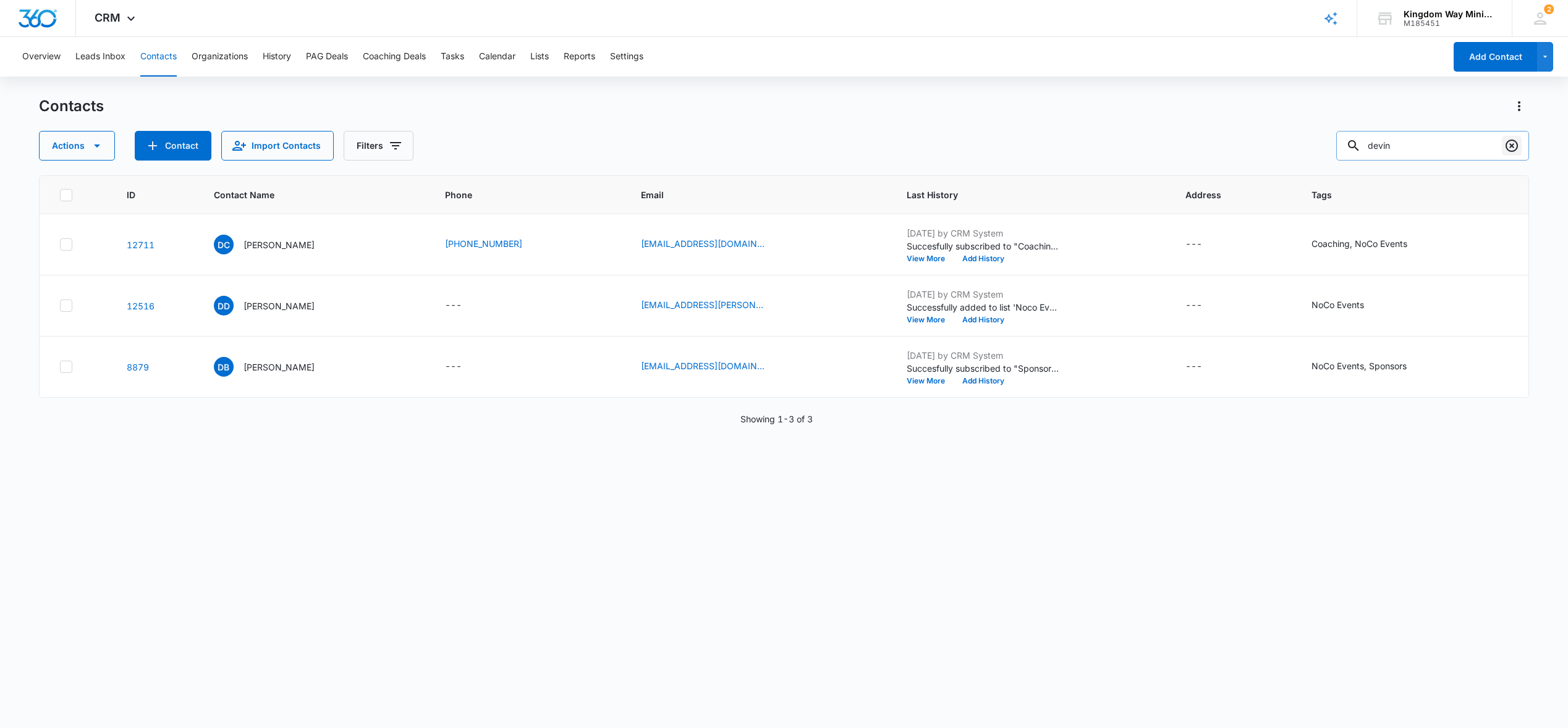
click at [1511, 146] on icon "Clear" at bounding box center [1512, 145] width 12 height 12
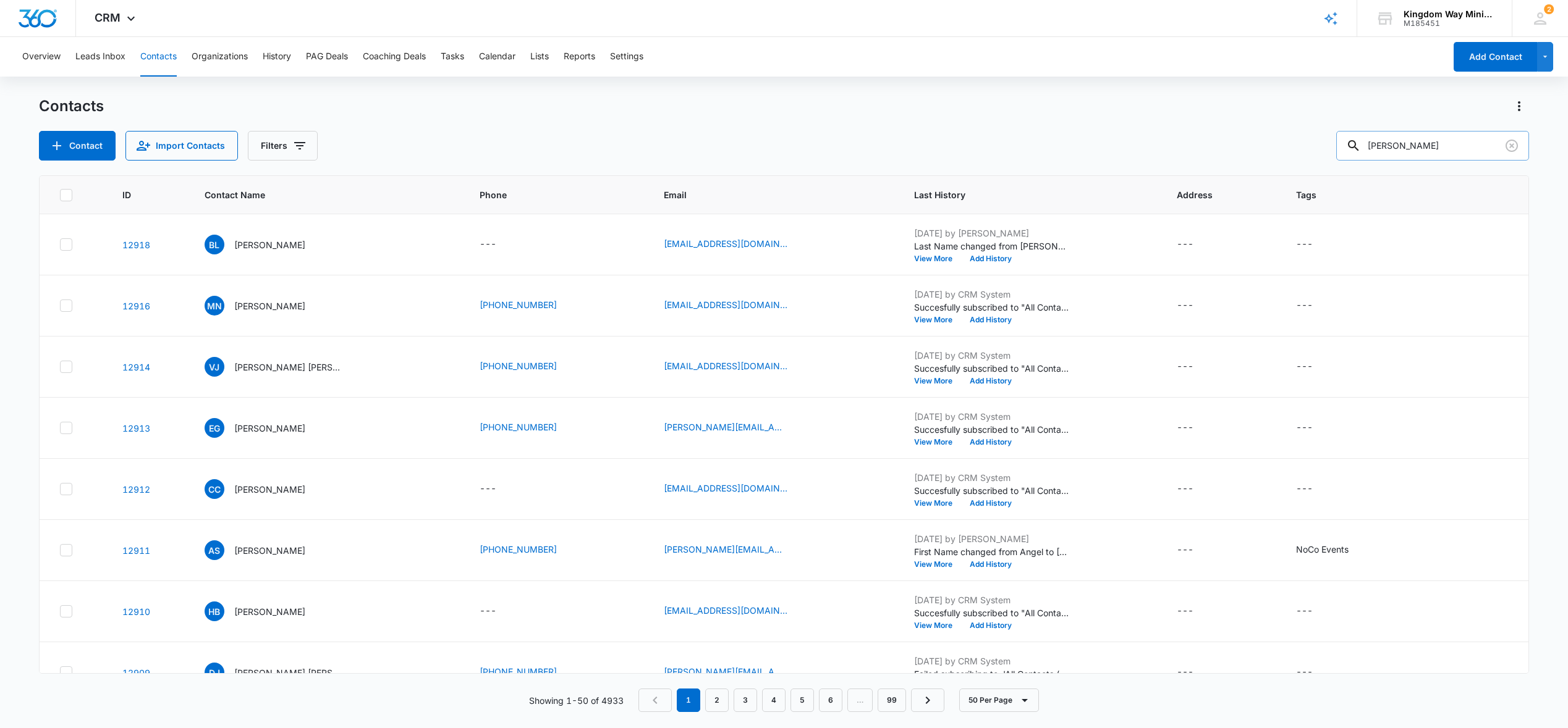
type input "[PERSON_NAME]"
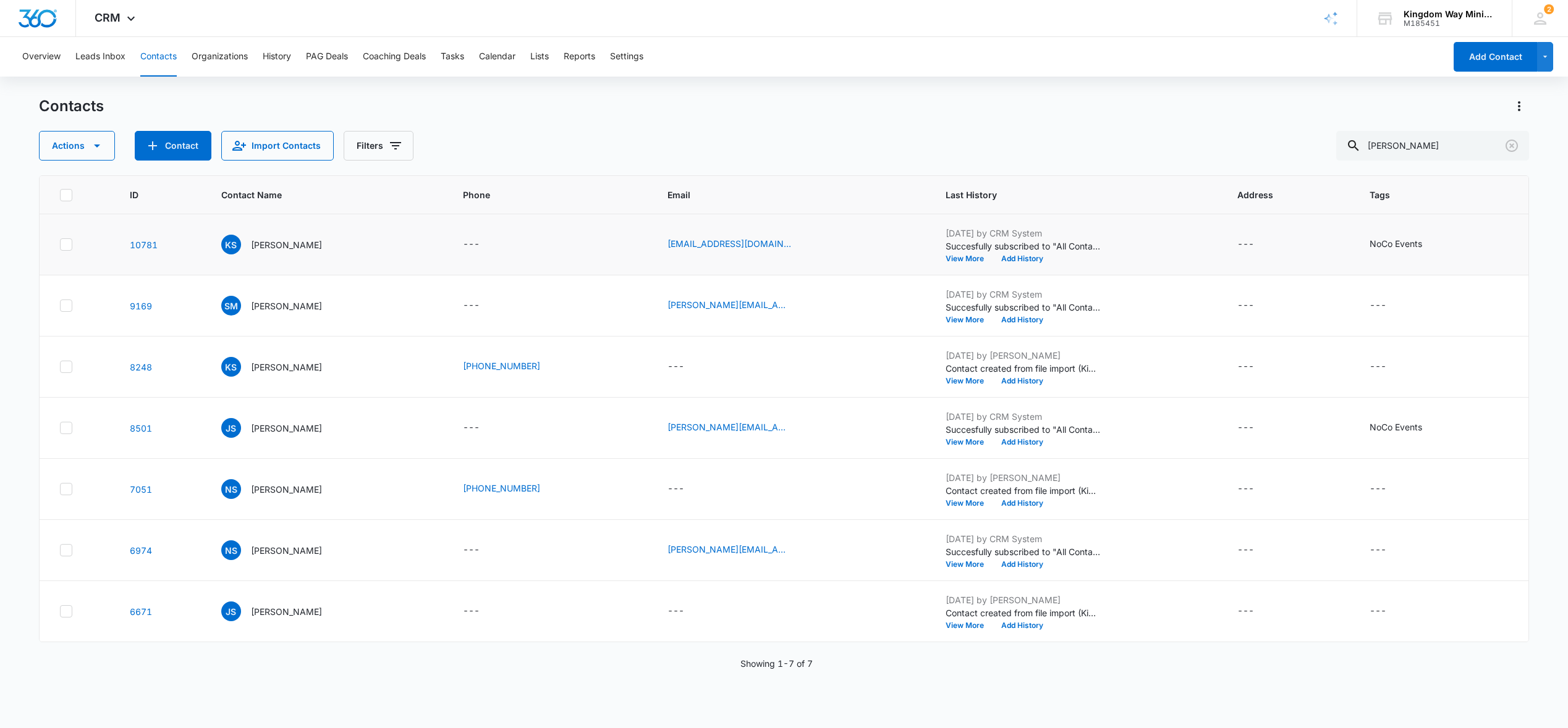
click at [67, 248] on icon at bounding box center [66, 244] width 11 height 11
click at [60, 245] on input "checkbox" at bounding box center [59, 245] width 1 height 1
checkbox input "true"
click at [66, 368] on icon at bounding box center [66, 367] width 11 height 11
click at [60, 367] on input "checkbox" at bounding box center [59, 367] width 1 height 1
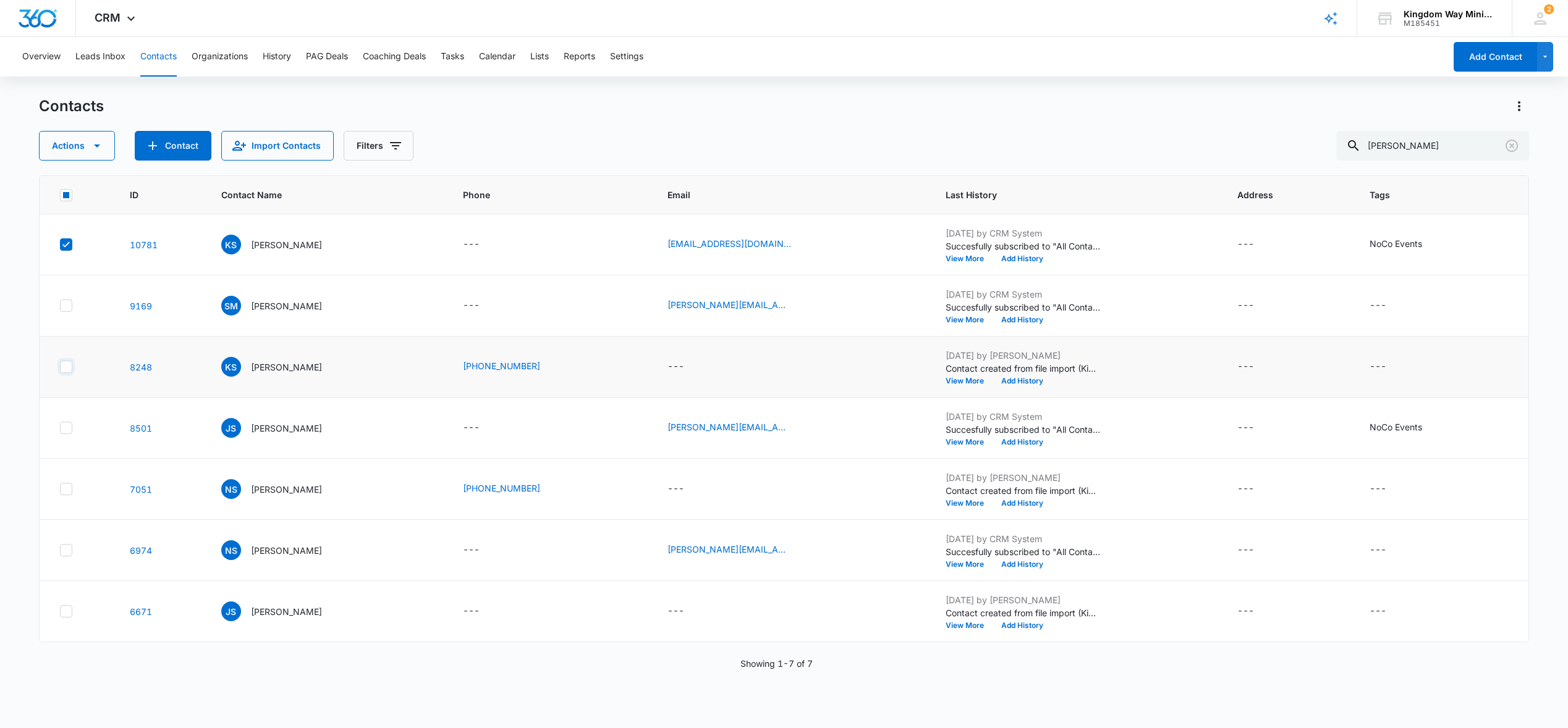
checkbox input "true"
click at [90, 161] on div "Contacts Actions Contact Import Contacts Filters [PERSON_NAME] ID Contact Name …" at bounding box center [783, 412] width 1490 height 631
click at [94, 150] on icon "button" at bounding box center [97, 146] width 15 height 15
click at [88, 204] on div "Merge" at bounding box center [100, 204] width 91 height 9
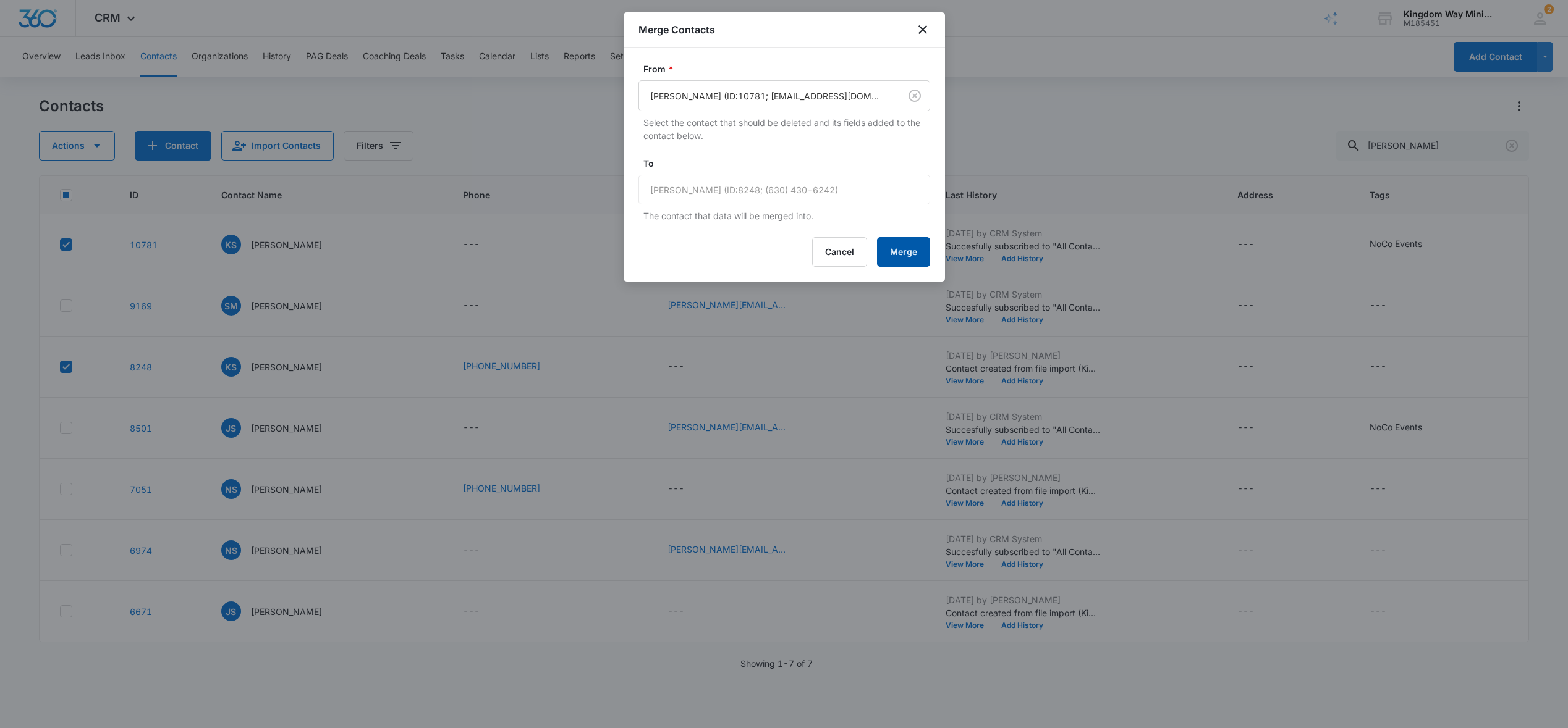
click at [904, 253] on button "Merge" at bounding box center [903, 252] width 53 height 30
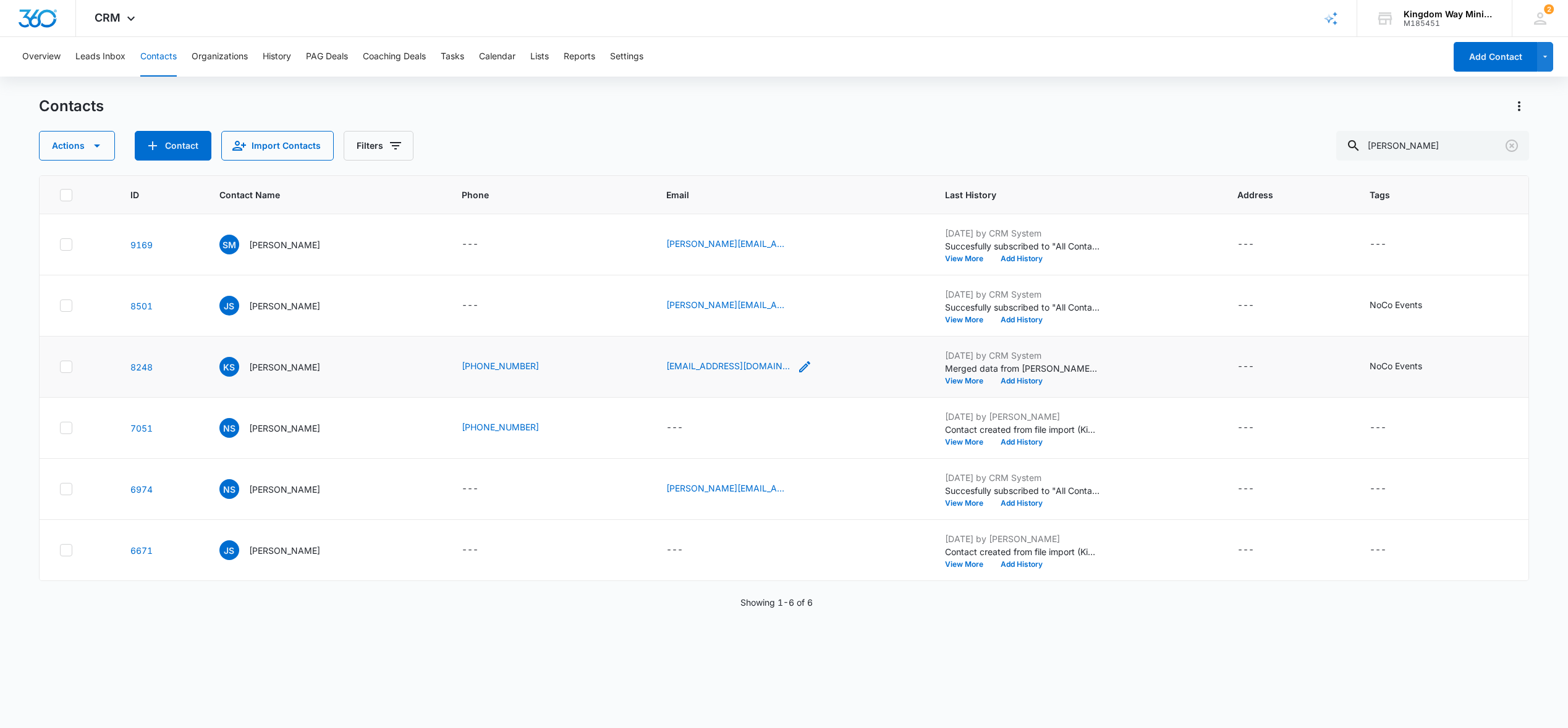
click at [799, 367] on icon "Email - Ksloan@agilityhda.com - Select to Edit Field" at bounding box center [804, 367] width 11 height 11
drag, startPoint x: 754, startPoint y: 290, endPoint x: 644, endPoint y: 289, distance: 110.0
click at [644, 289] on input "[EMAIL_ADDRESS][DOMAIN_NAME]" at bounding box center [720, 288] width 156 height 30
paste input "ksloan@ironhealthbenefits"
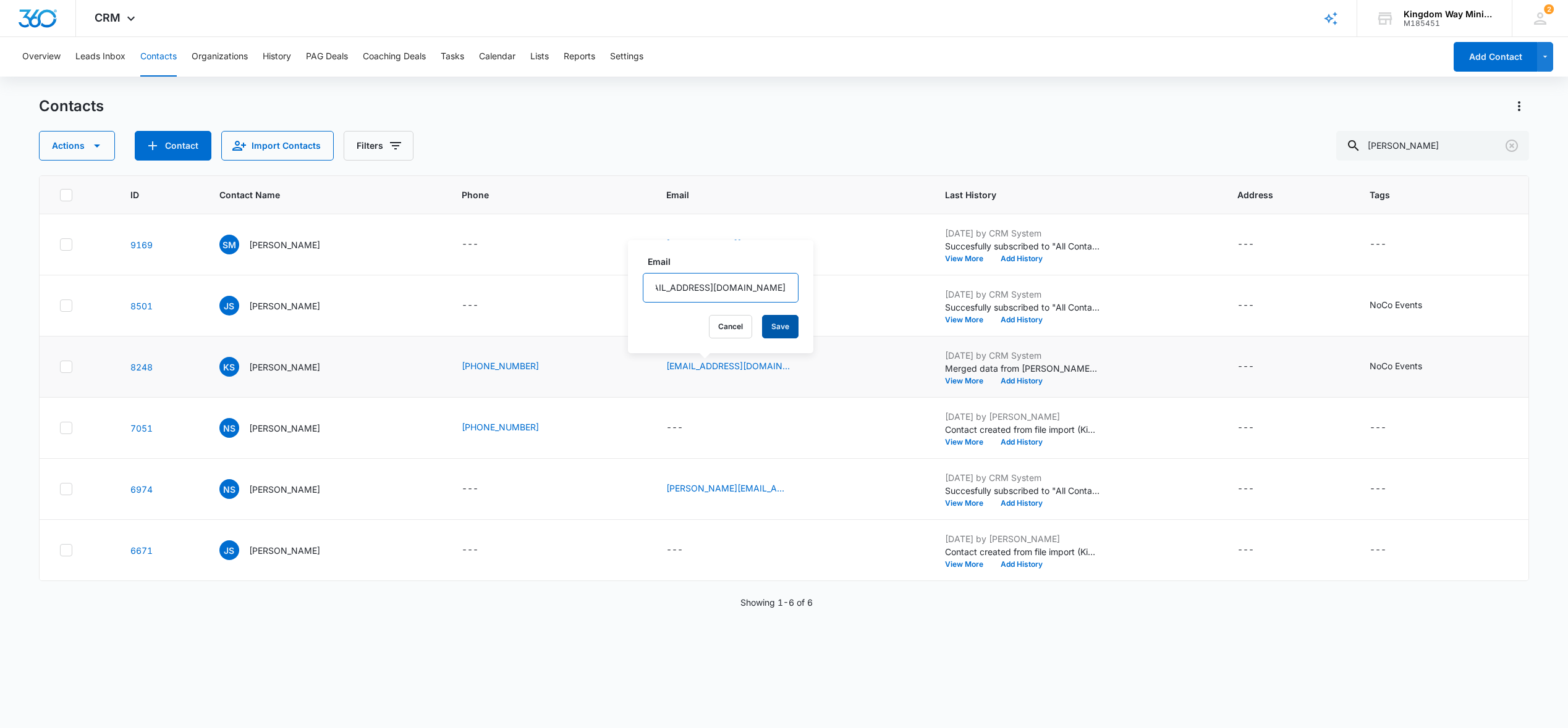
type input "[EMAIL_ADDRESS][DOMAIN_NAME]"
click at [762, 331] on button "Save" at bounding box center [780, 326] width 37 height 23
